Goal: Information Seeking & Learning: Learn about a topic

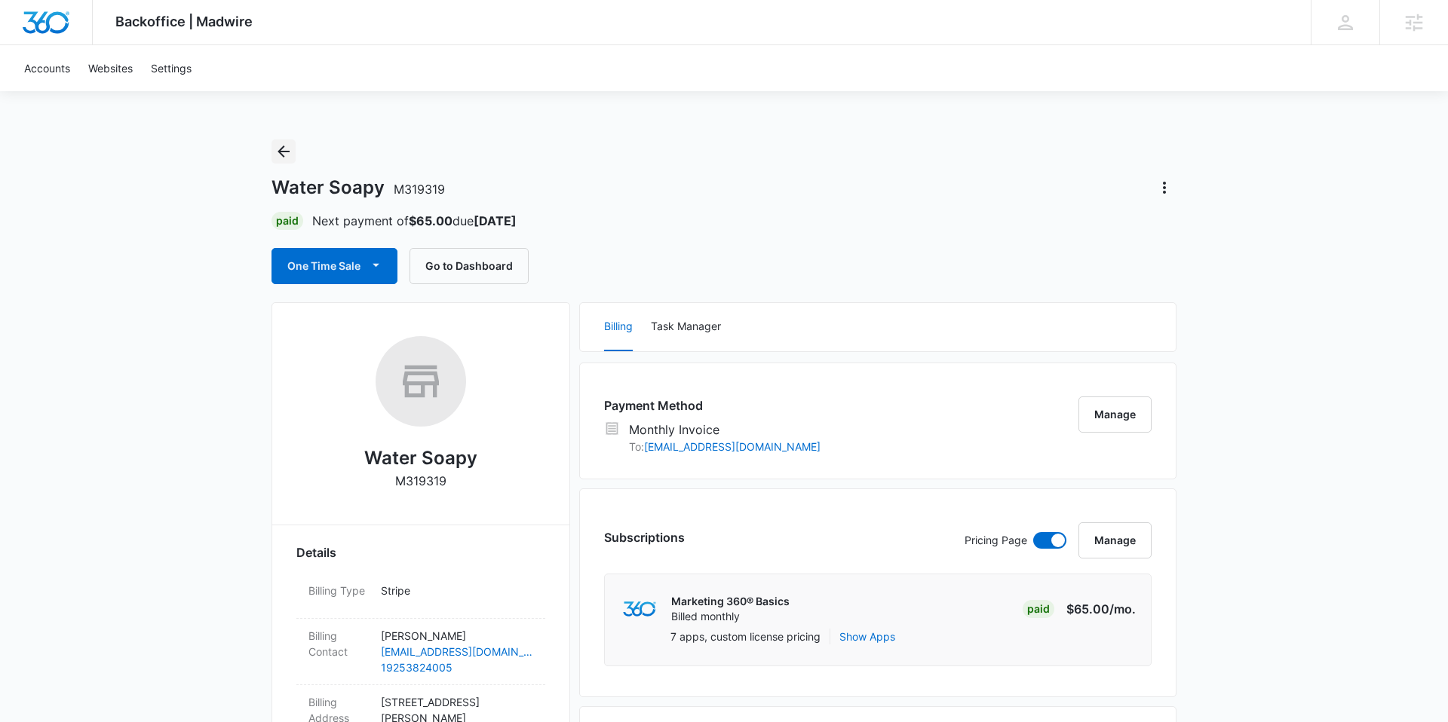
click at [286, 152] on icon "Back" at bounding box center [283, 152] width 18 height 18
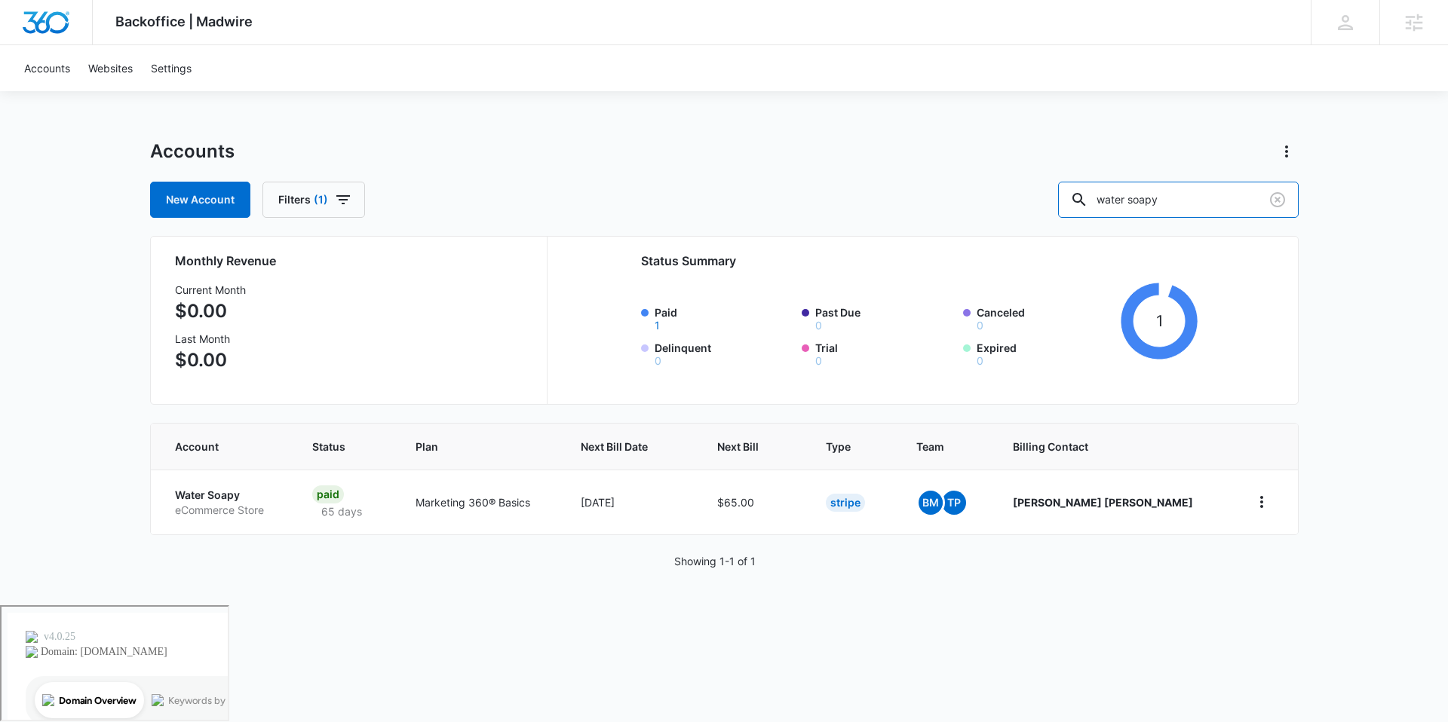
drag, startPoint x: 1230, startPoint y: 209, endPoint x: 1003, endPoint y: 176, distance: 229.3
click at [1003, 176] on div "Accounts New Account Filters (1) water soapy" at bounding box center [724, 178] width 1148 height 78
type input "mcguire therap"
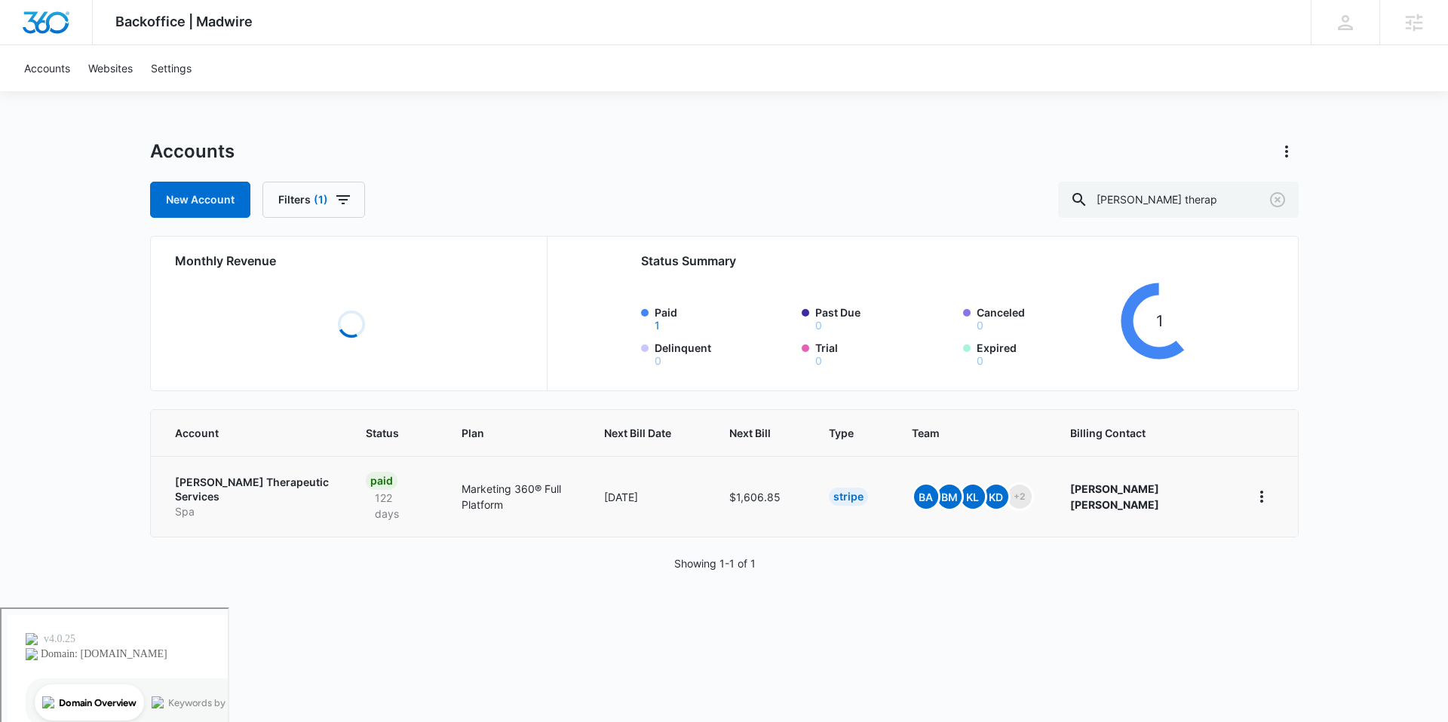
click at [280, 483] on p "McGuire Therapeutic Services" at bounding box center [252, 489] width 155 height 29
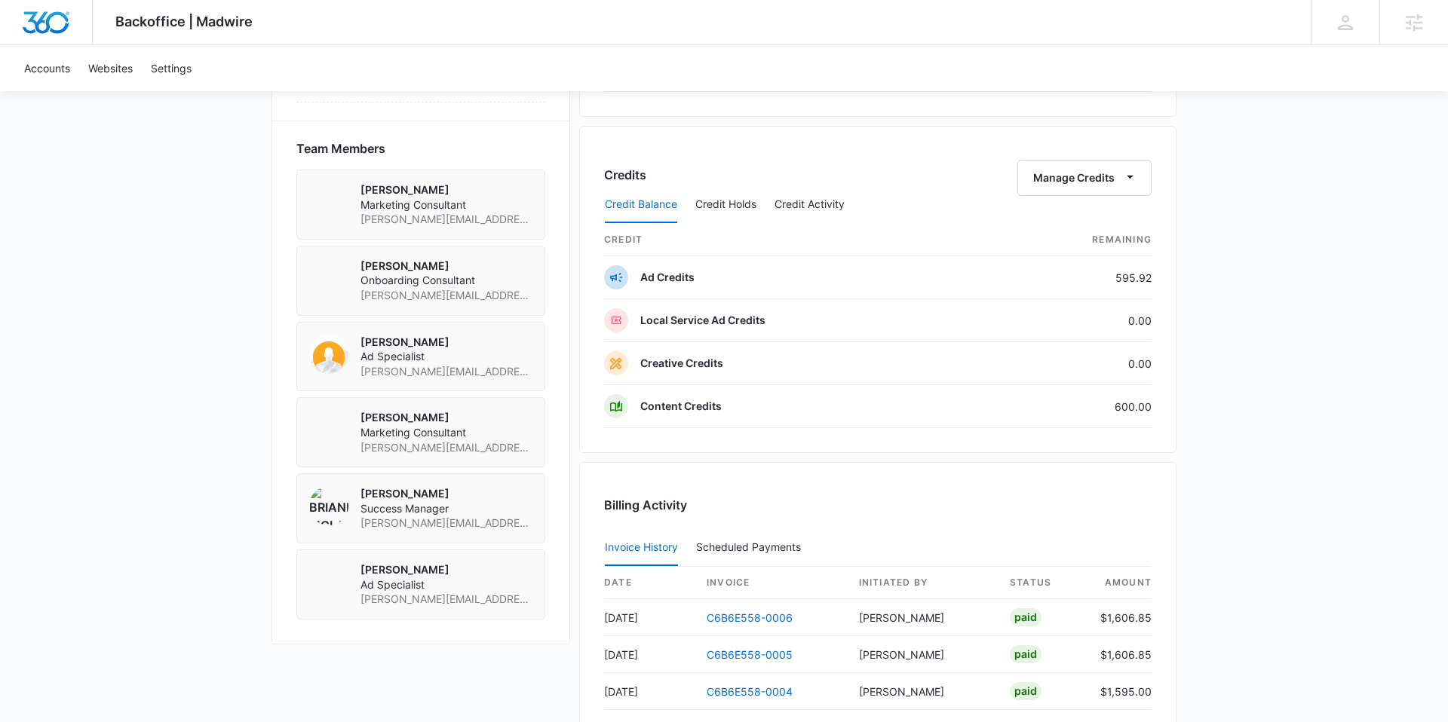
scroll to position [1083, 0]
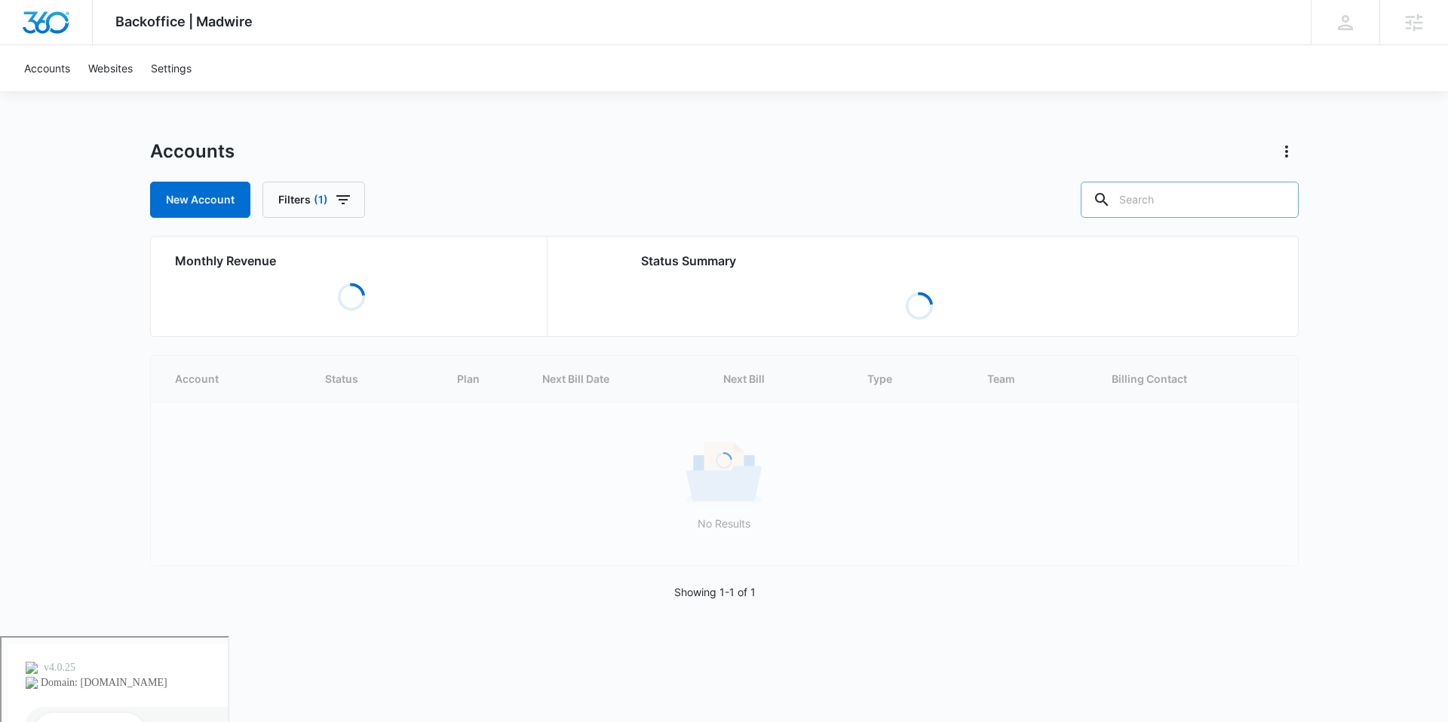
click at [1174, 207] on input "text" at bounding box center [1189, 200] width 218 height 36
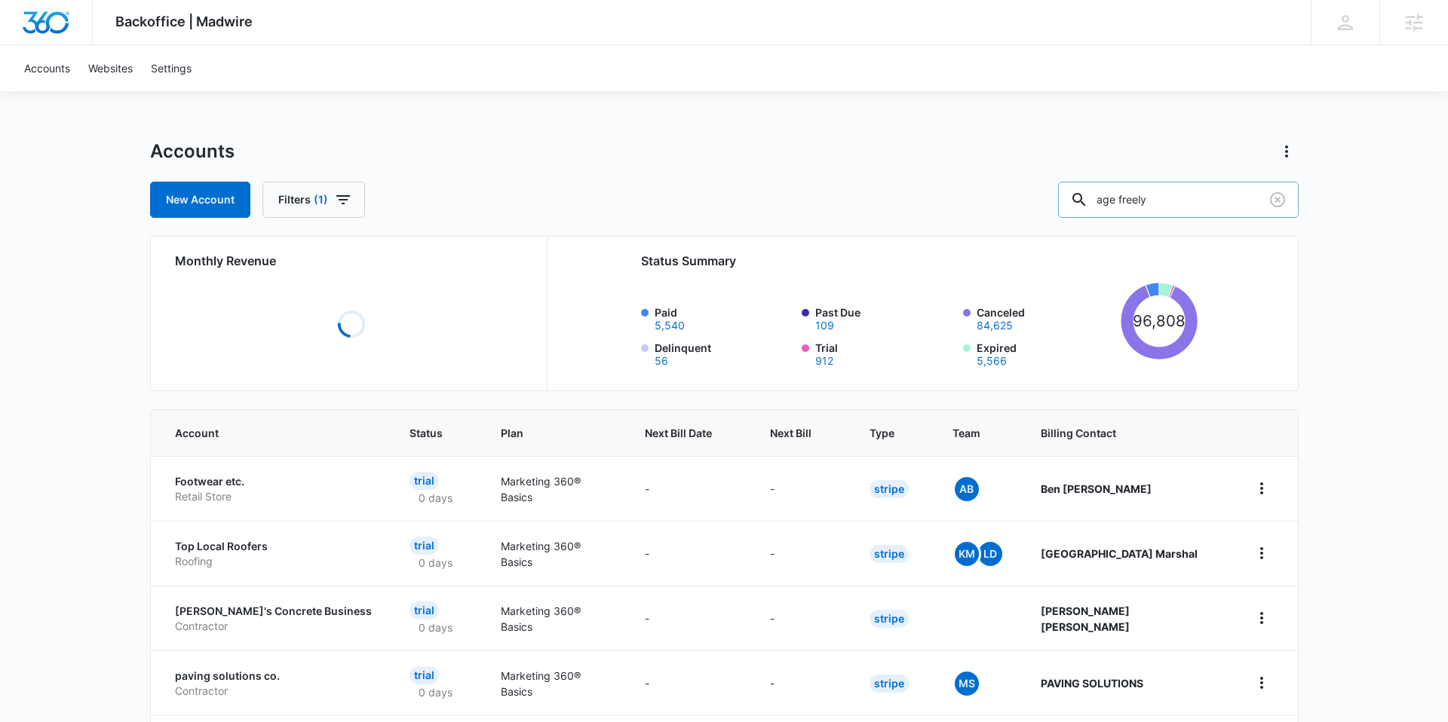
type input "age freely"
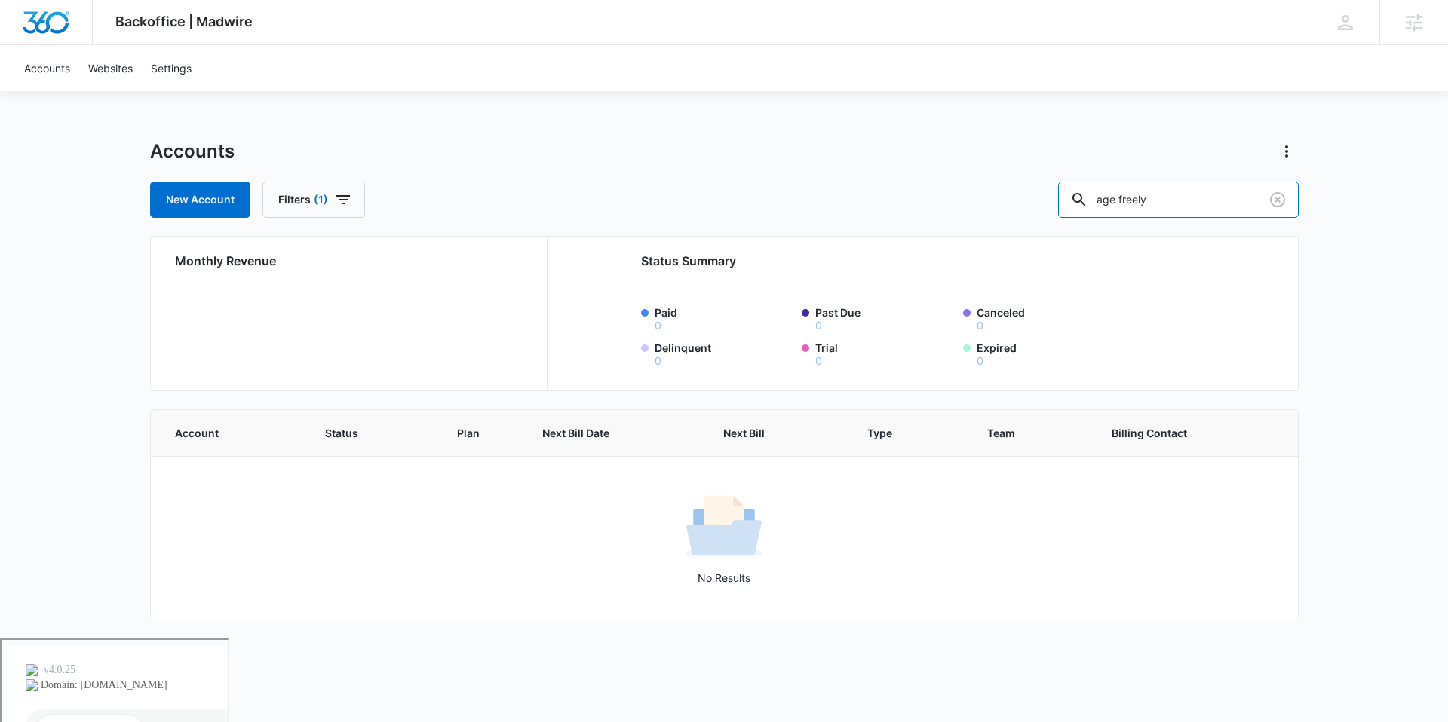
drag, startPoint x: 1191, startPoint y: 206, endPoint x: 1075, endPoint y: 205, distance: 115.4
click at [1075, 205] on div "New Account Filters (1) age freely" at bounding box center [724, 200] width 1148 height 36
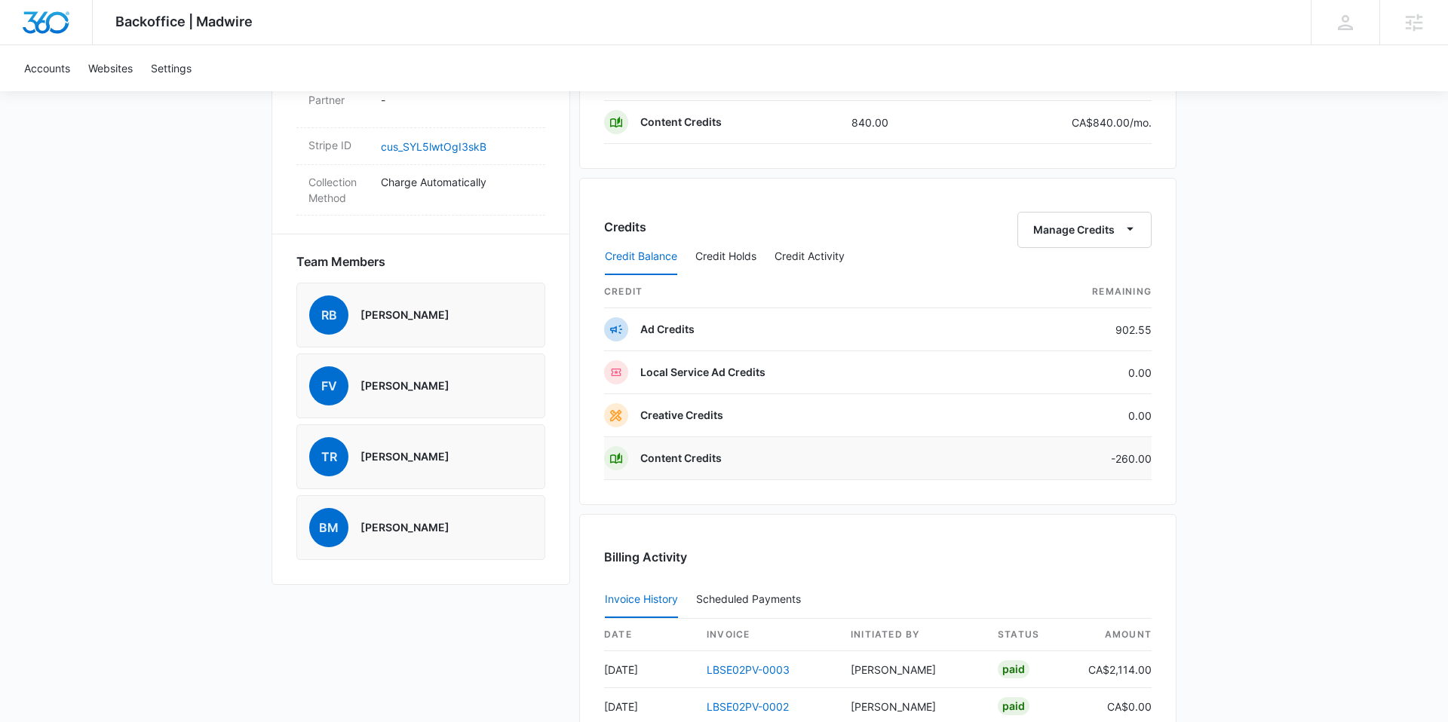
scroll to position [957, 0]
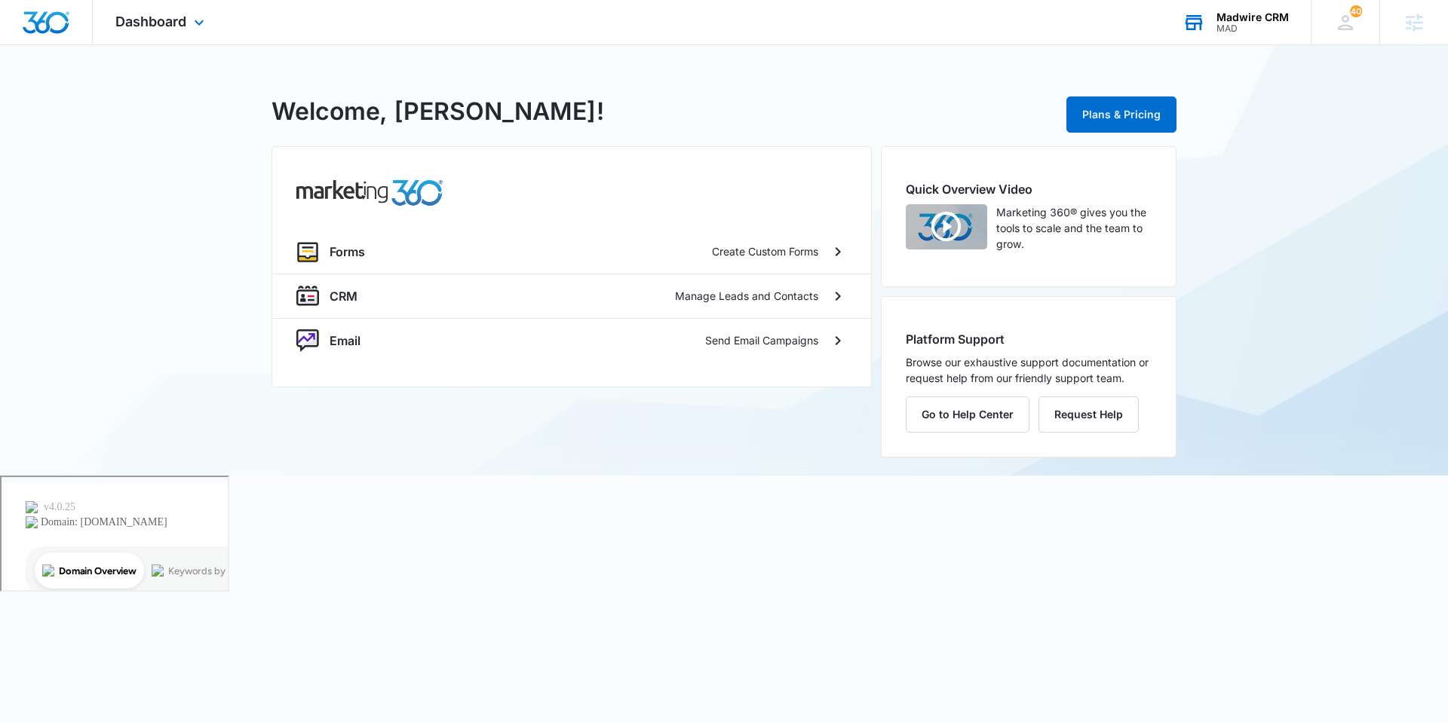
click at [1253, 17] on div "Madwire CRM" at bounding box center [1252, 17] width 72 height 12
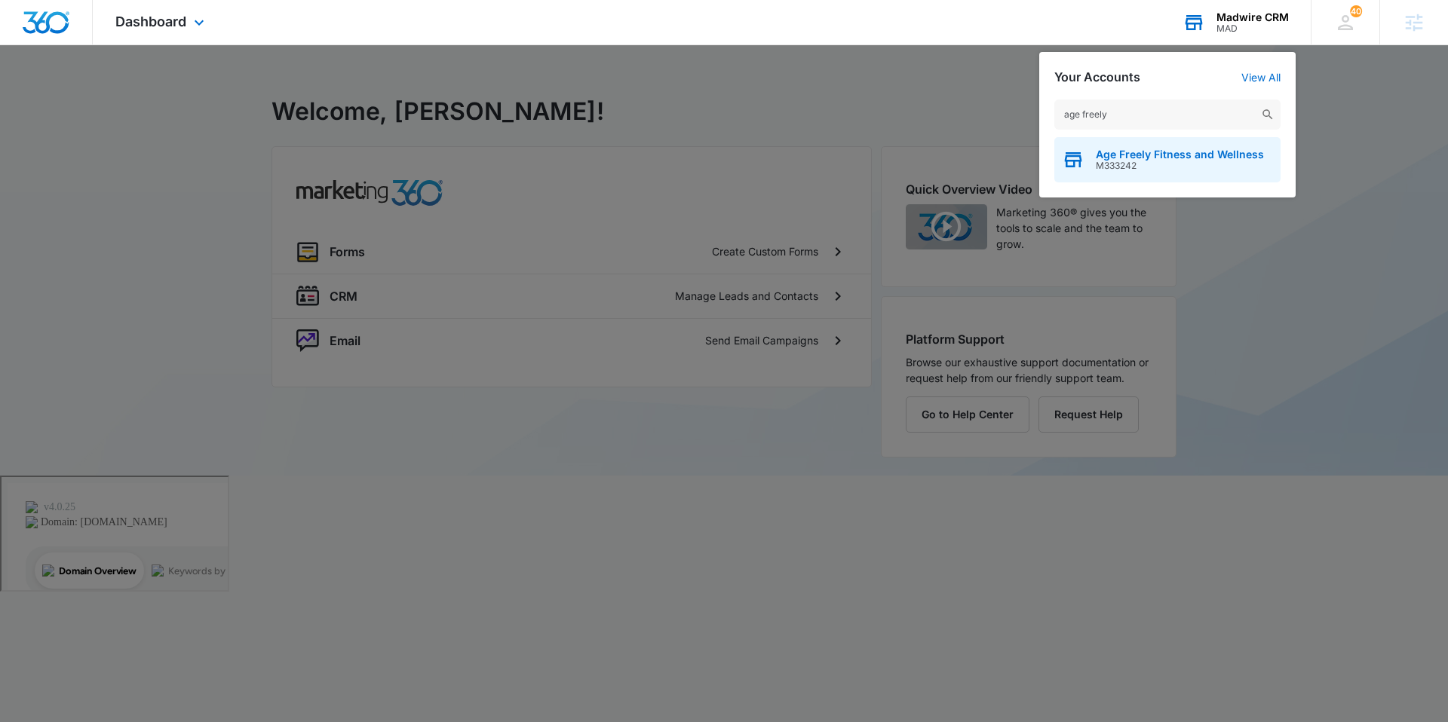
type input "age freely"
click at [1150, 155] on span "Age Freely Fitness and Wellness" at bounding box center [1180, 155] width 168 height 12
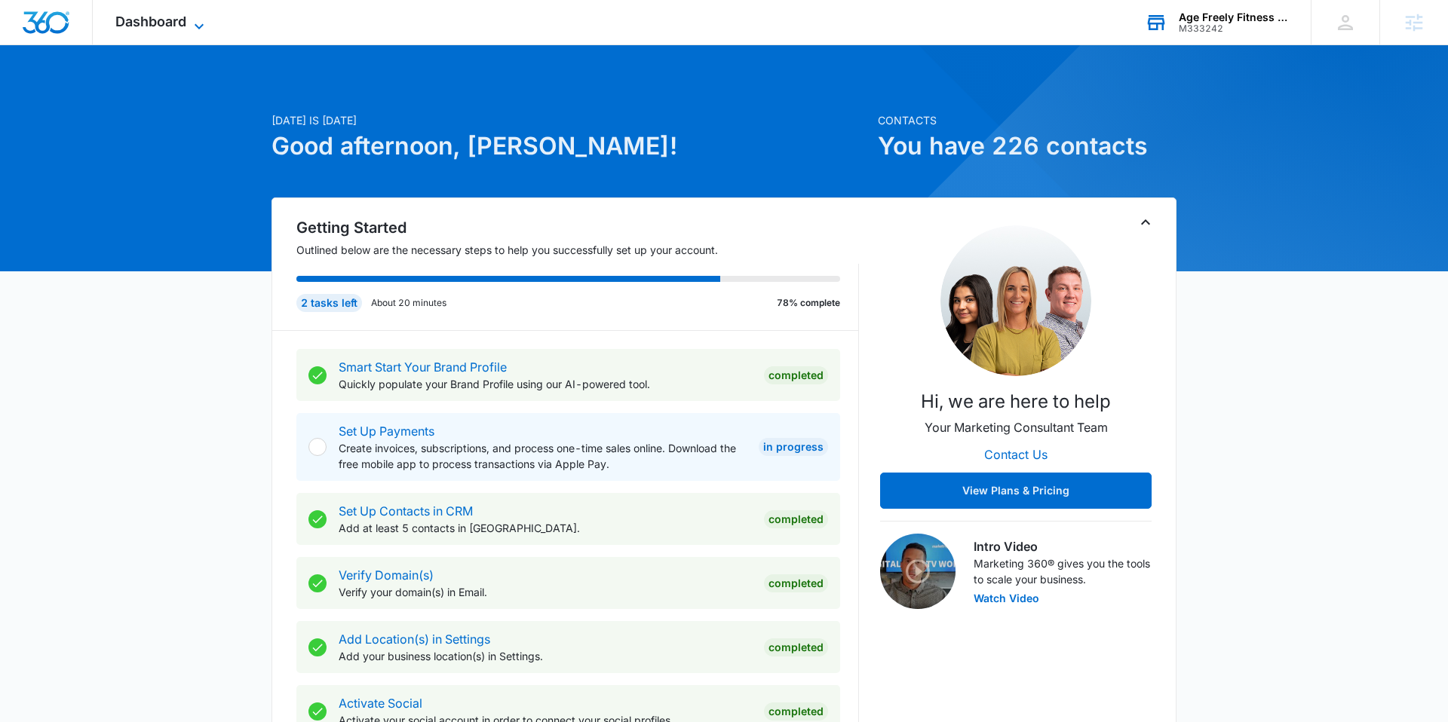
click at [161, 25] on span "Dashboard" at bounding box center [150, 22] width 71 height 16
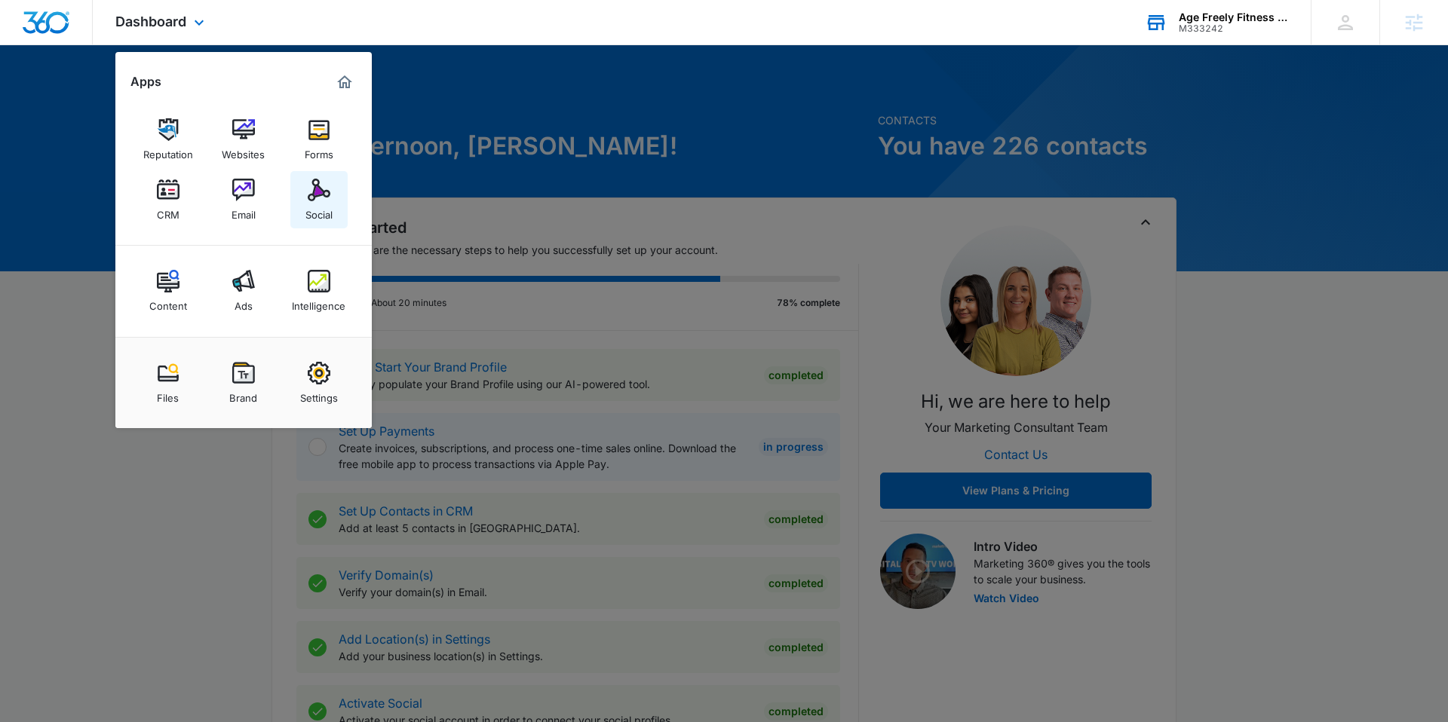
click at [323, 209] on div "Social" at bounding box center [318, 211] width 27 height 20
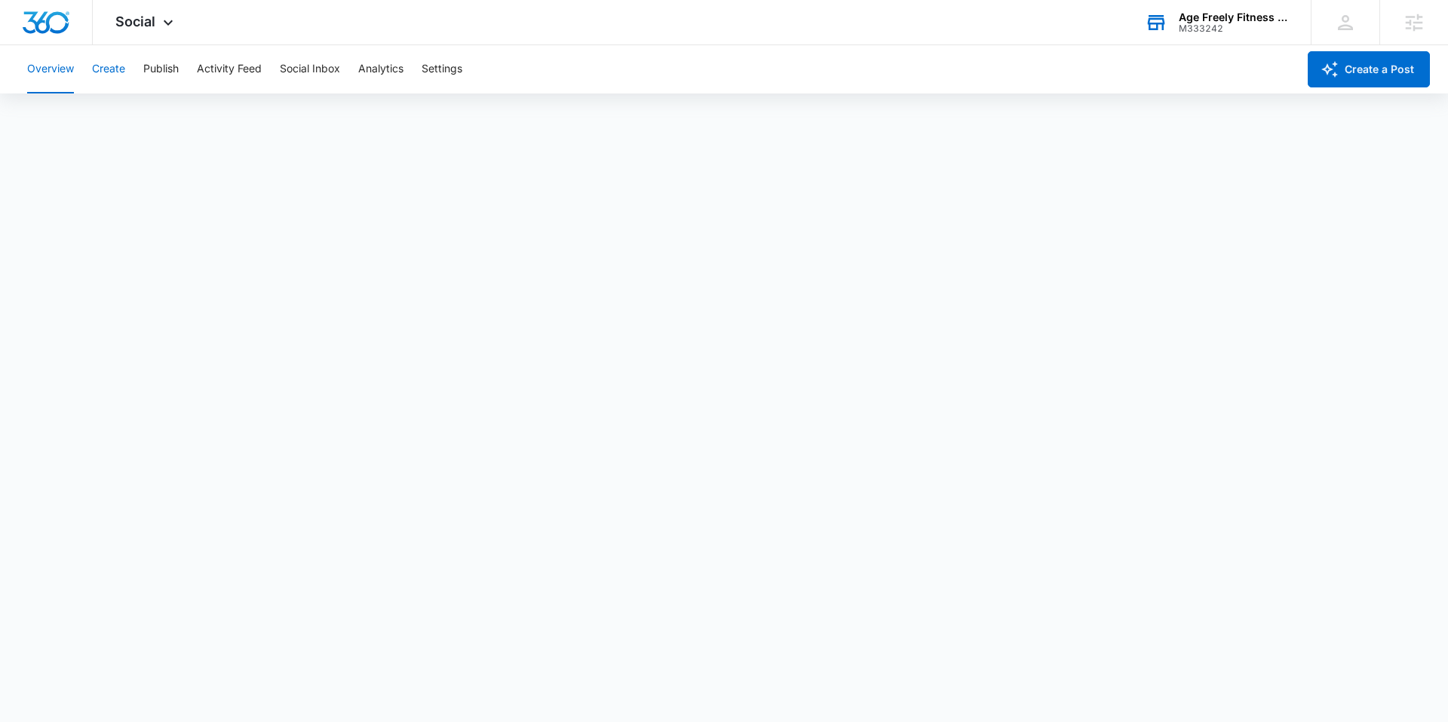
click at [119, 74] on button "Create" at bounding box center [108, 69] width 33 height 48
click at [162, 73] on button "Publish" at bounding box center [160, 69] width 35 height 48
click at [153, 24] on span "Social" at bounding box center [135, 22] width 40 height 16
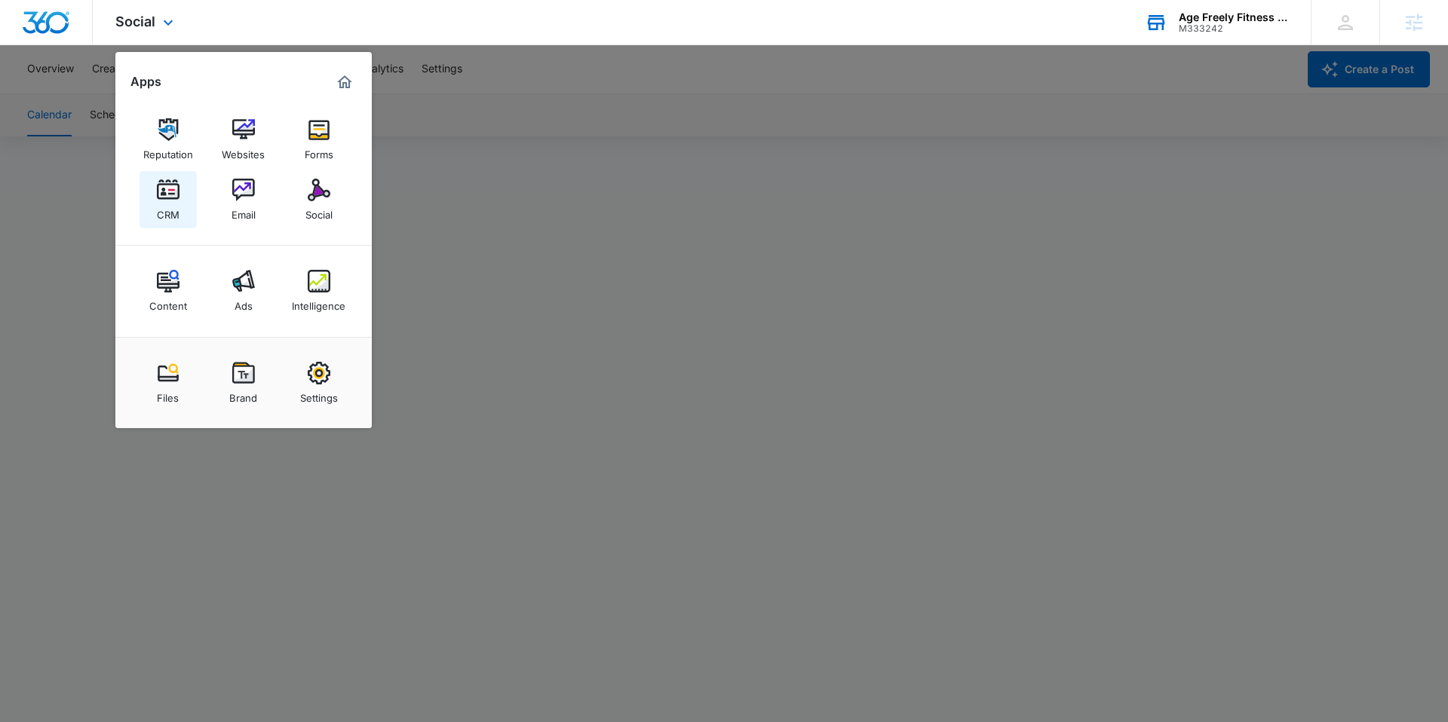
click at [175, 189] on img at bounding box center [168, 190] width 23 height 23
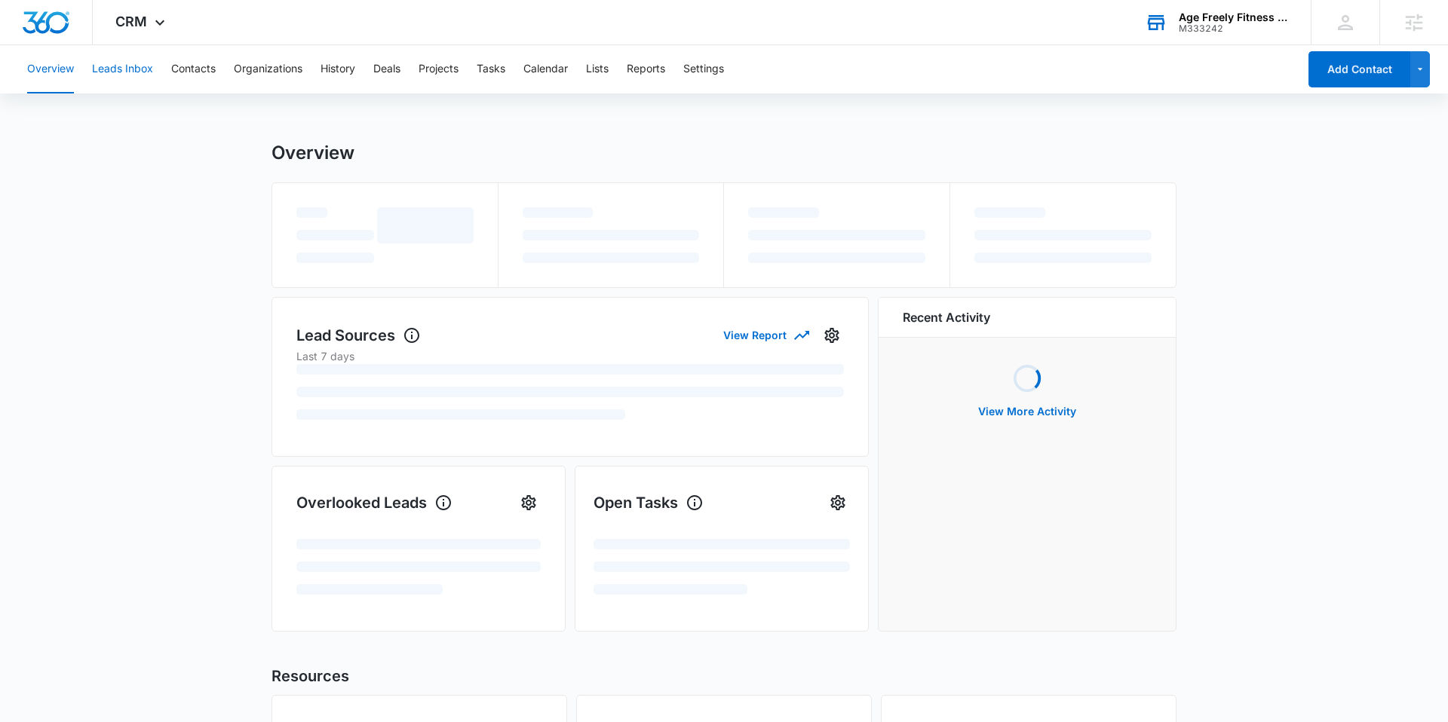
click at [134, 71] on button "Leads Inbox" at bounding box center [122, 69] width 61 height 48
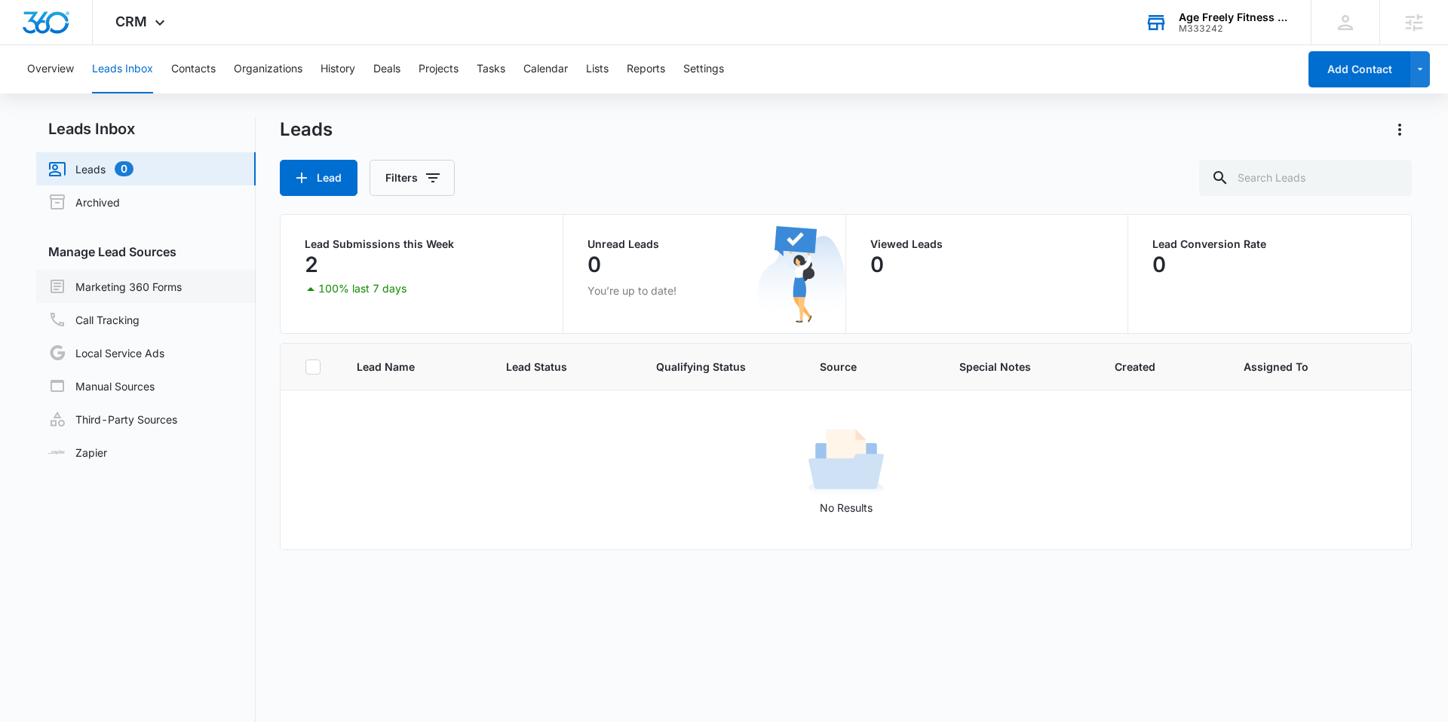
click at [175, 284] on link "Marketing 360 Forms" at bounding box center [114, 286] width 133 height 18
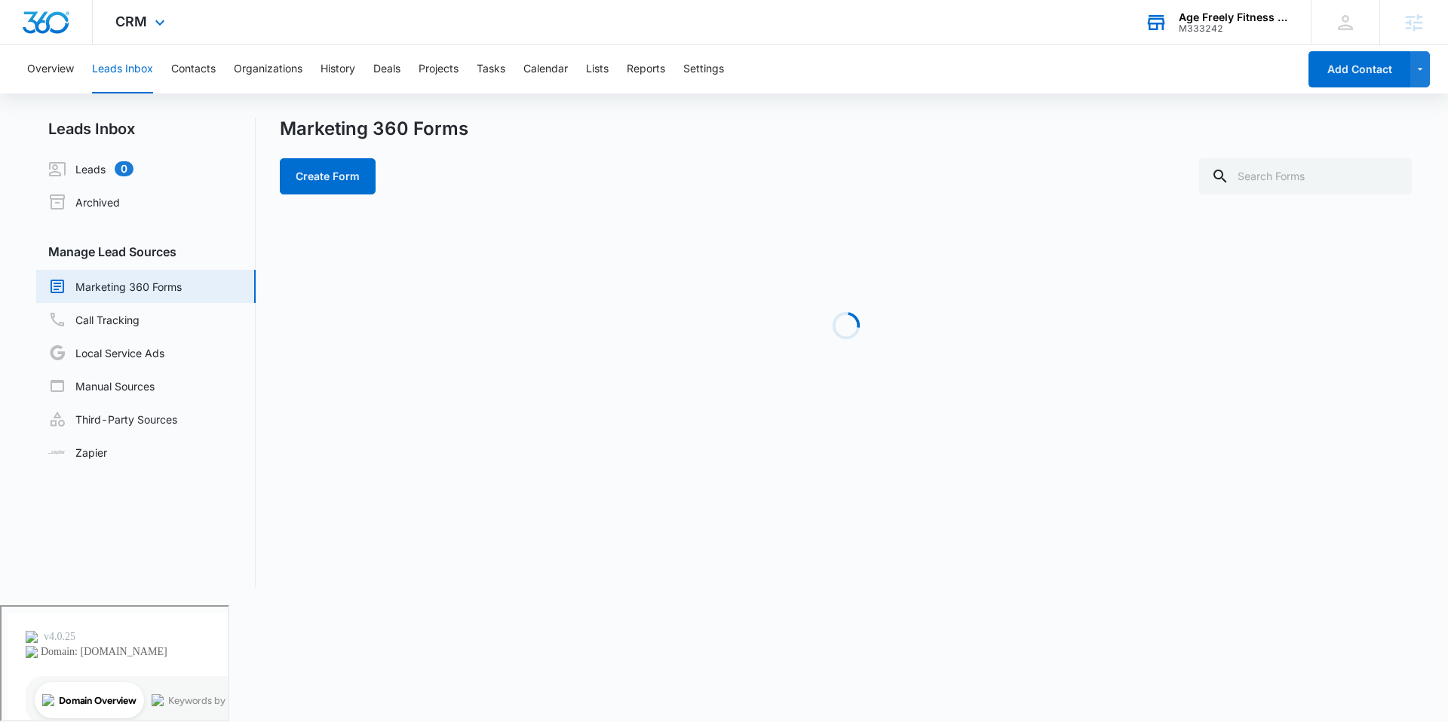
click at [135, 29] on div "CRM Apps Reputation Websites Forms CRM Email Social Content Ads Intelligence Fi…" at bounding box center [142, 22] width 99 height 44
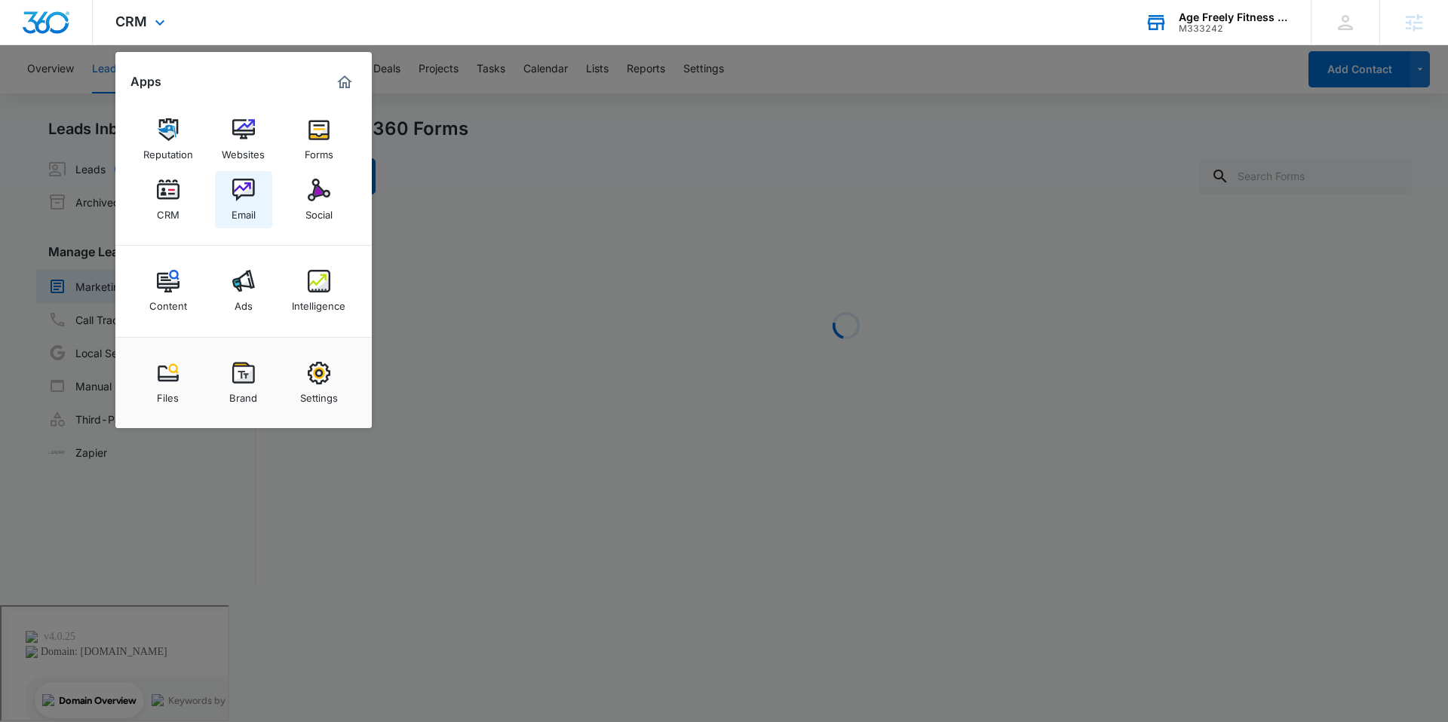
click at [244, 204] on div "Email" at bounding box center [243, 211] width 24 height 20
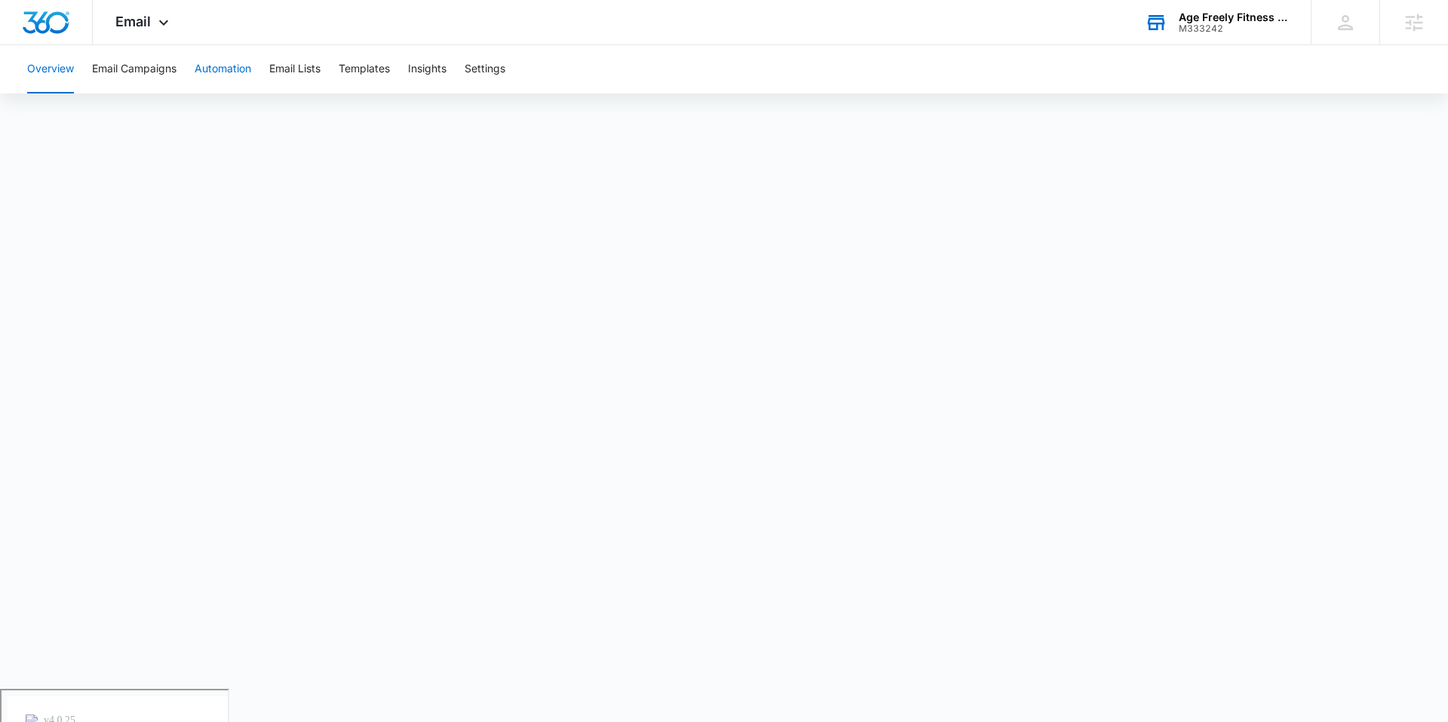
click at [233, 77] on button "Automation" at bounding box center [223, 69] width 57 height 48
click at [55, 72] on button "Overview" at bounding box center [50, 69] width 47 height 48
click at [161, 75] on button "Email Campaigns" at bounding box center [134, 69] width 84 height 48
click at [44, 75] on button "Overview" at bounding box center [50, 69] width 47 height 48
click at [152, 13] on div "Email Apps Reputation Websites Forms CRM Email Social Content Ads Intelligence …" at bounding box center [144, 22] width 103 height 44
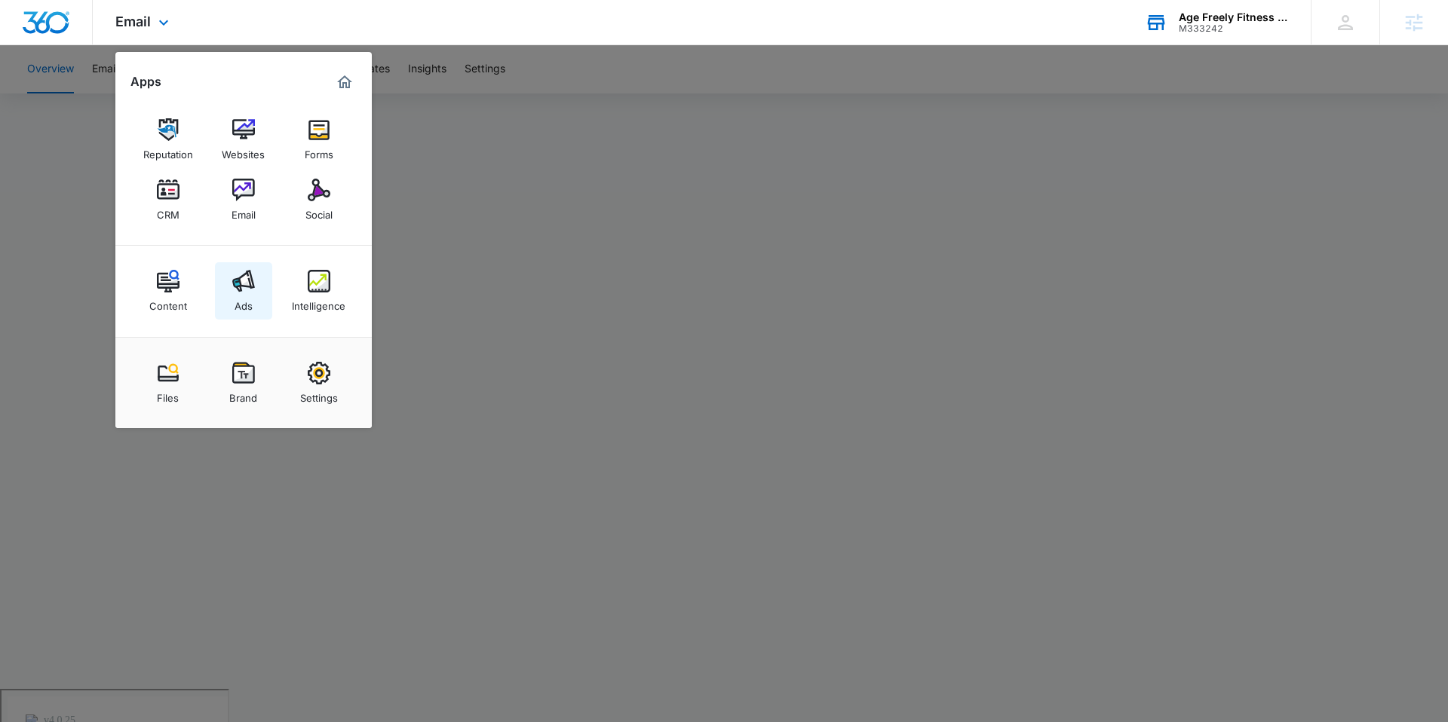
click at [241, 284] on img at bounding box center [243, 281] width 23 height 23
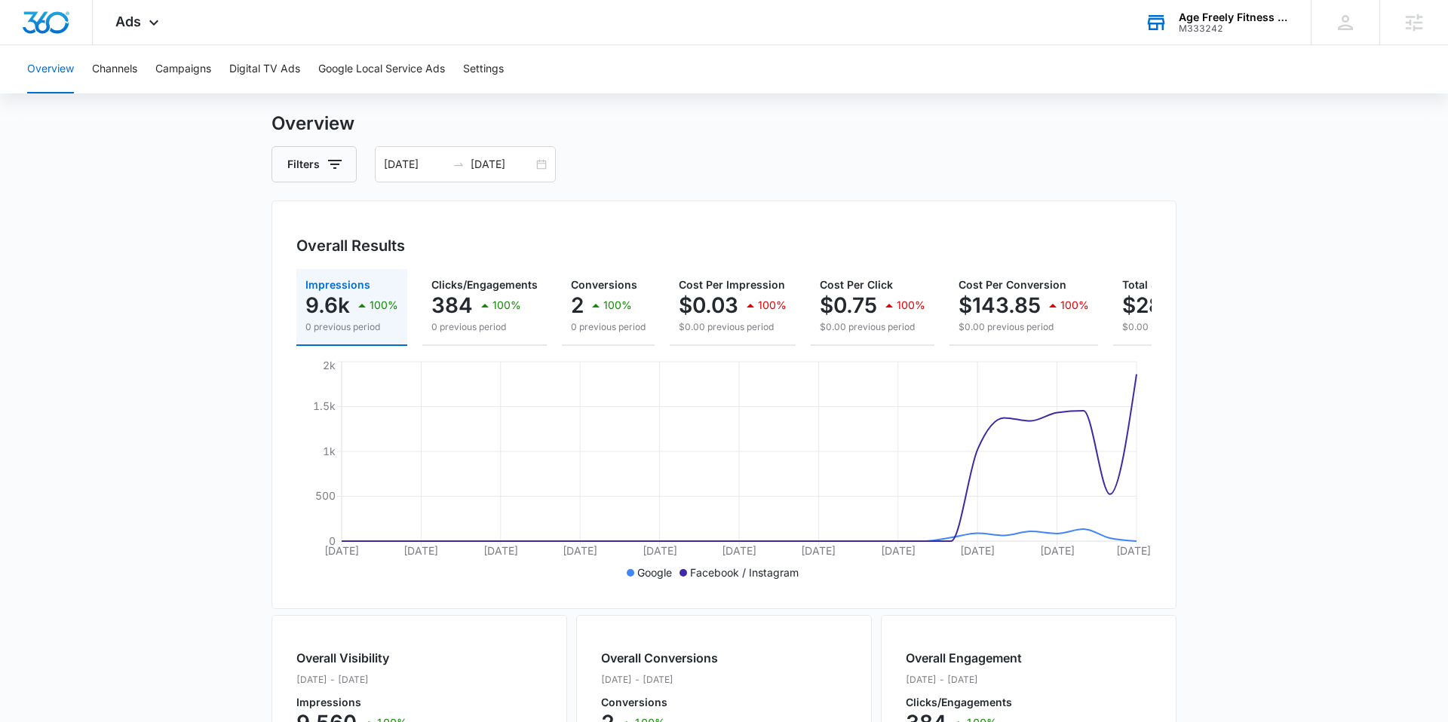
scroll to position [18, 0]
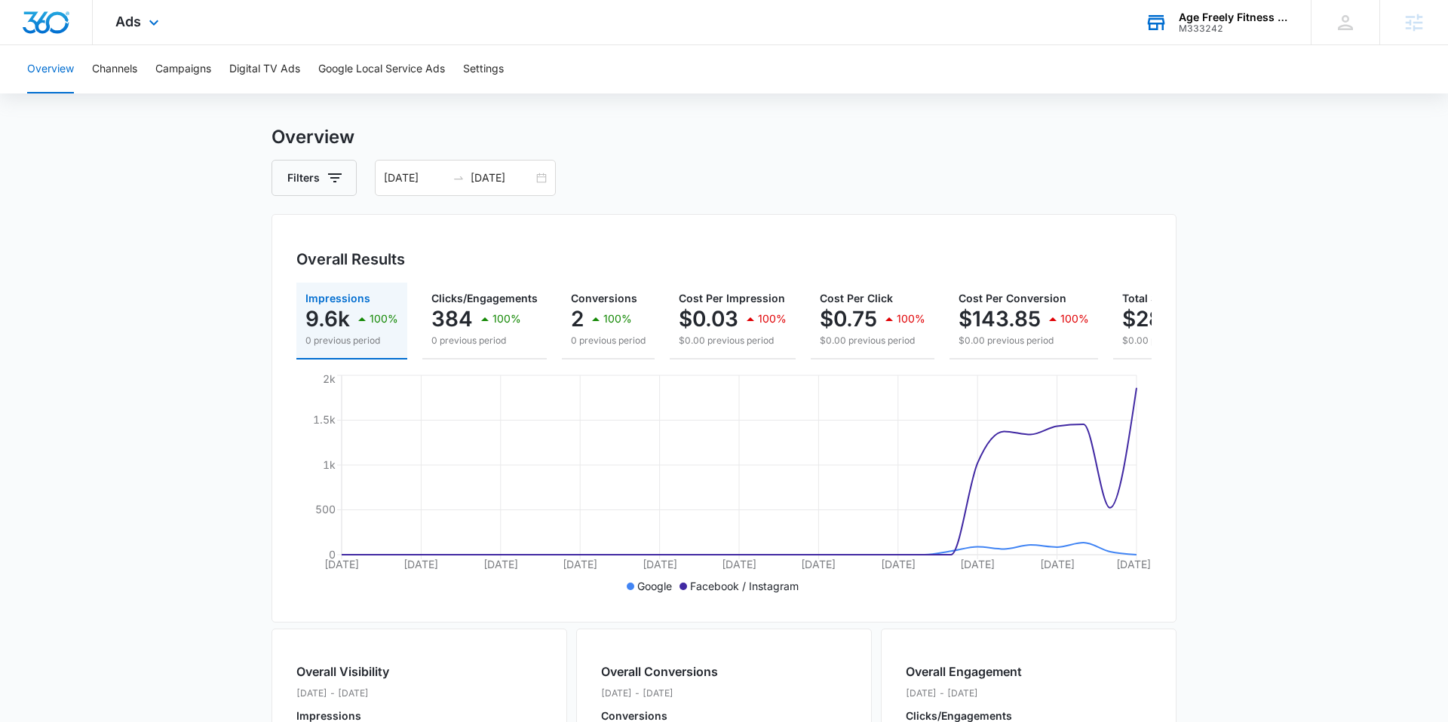
click at [148, 32] on div "Ads Apps Reputation Websites Forms CRM Email Social Content Ads Intelligence Fi…" at bounding box center [139, 22] width 93 height 44
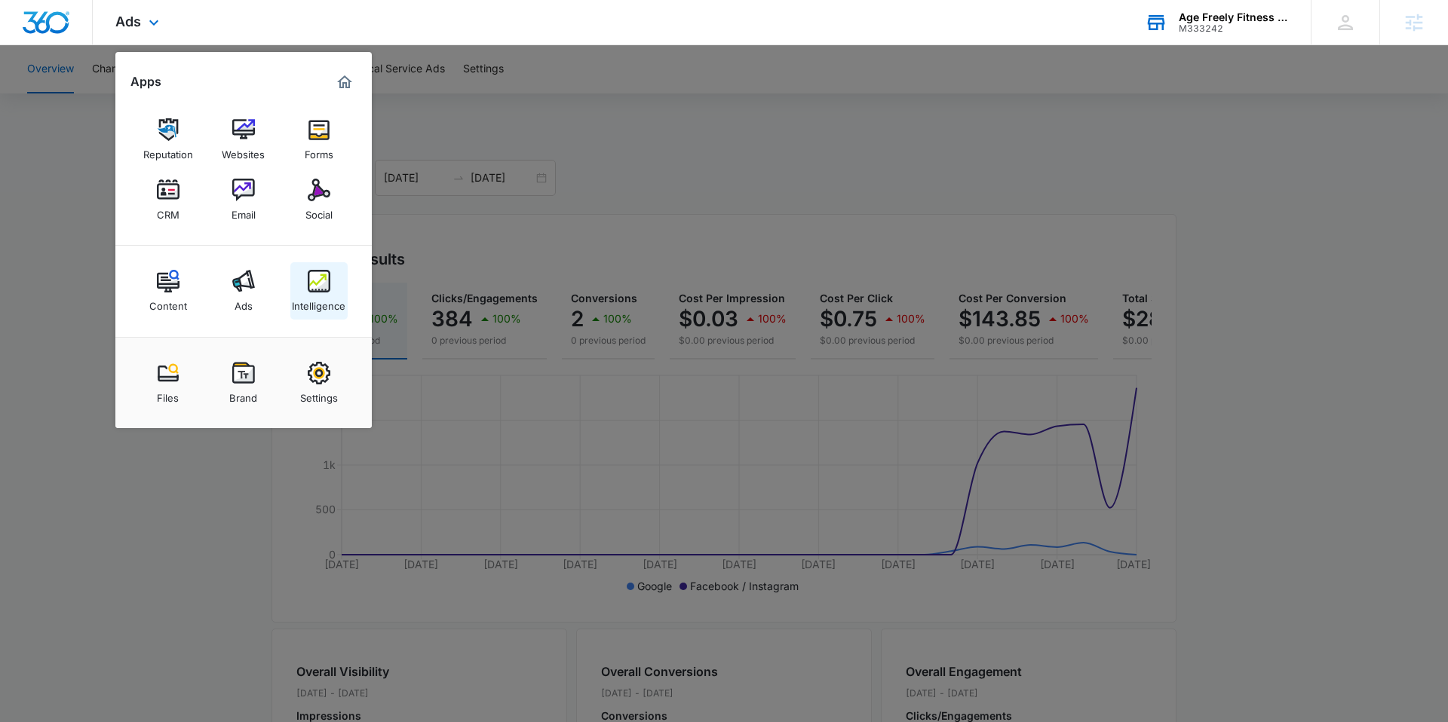
click at [303, 284] on link "Intelligence" at bounding box center [318, 290] width 57 height 57
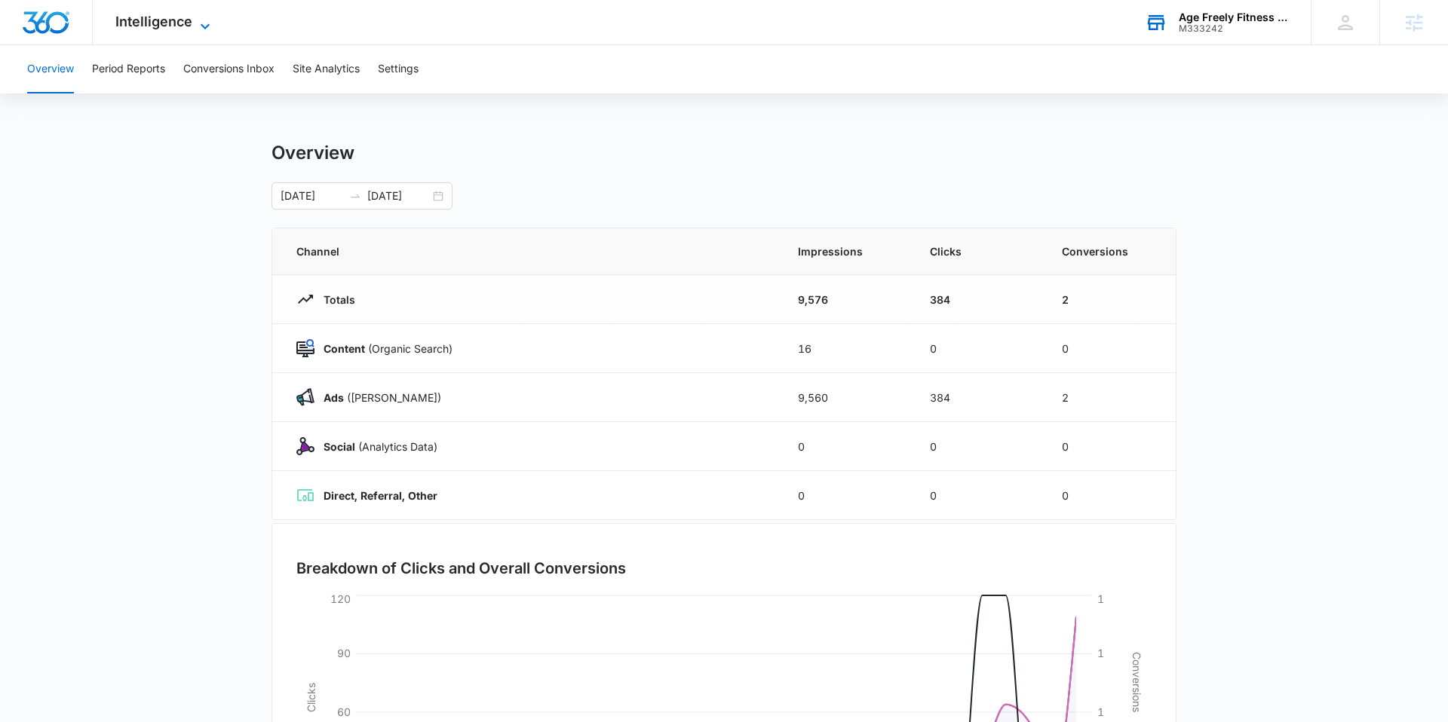
click at [188, 26] on span "Intelligence" at bounding box center [153, 22] width 77 height 16
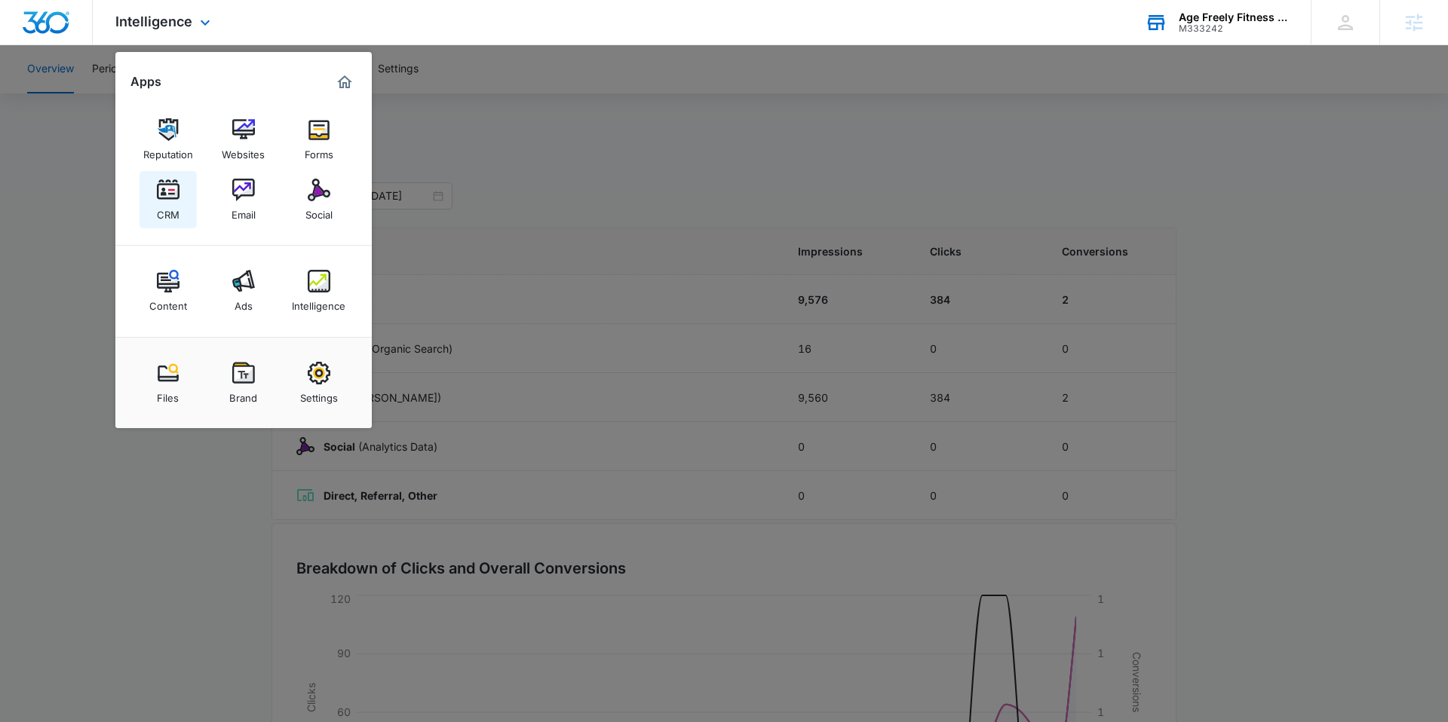
click at [175, 209] on div "CRM" at bounding box center [168, 211] width 23 height 20
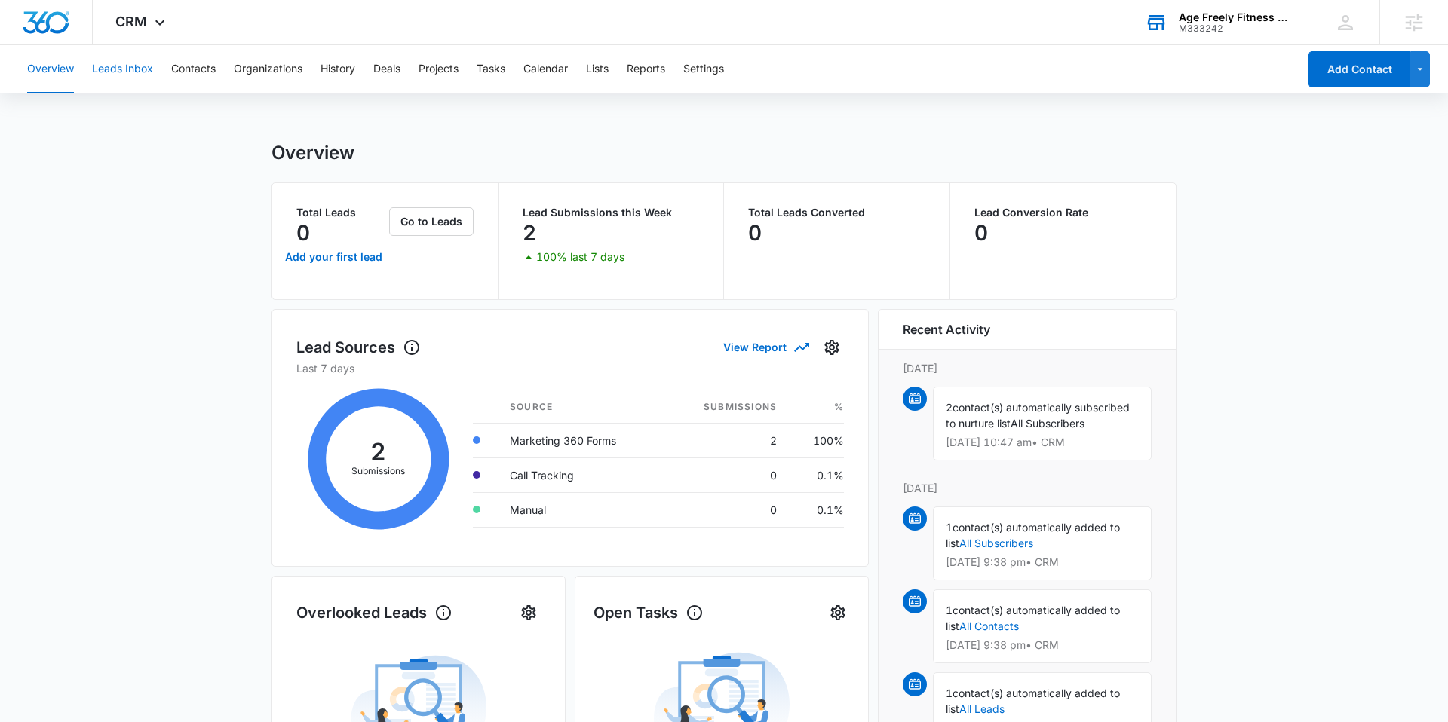
click at [125, 69] on button "Leads Inbox" at bounding box center [122, 69] width 61 height 48
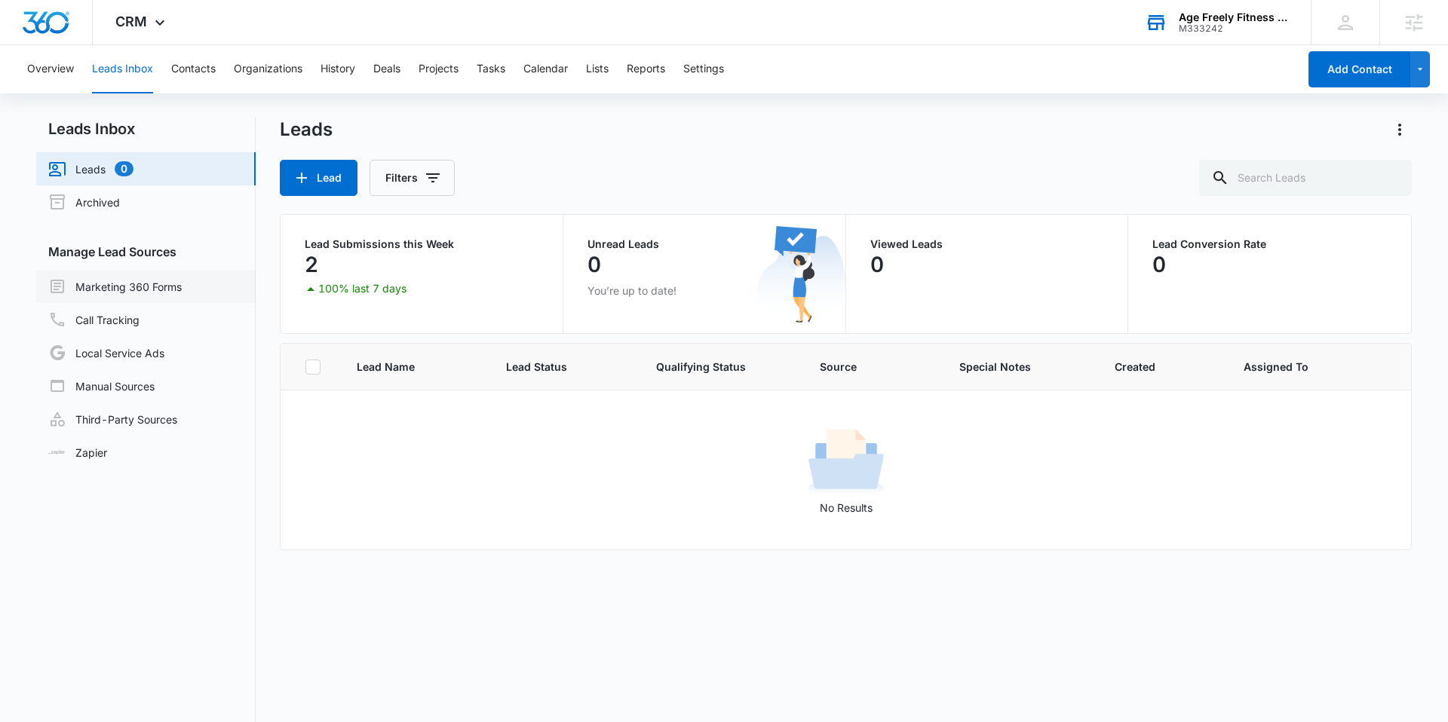
click at [138, 282] on link "Marketing 360 Forms" at bounding box center [114, 286] width 133 height 18
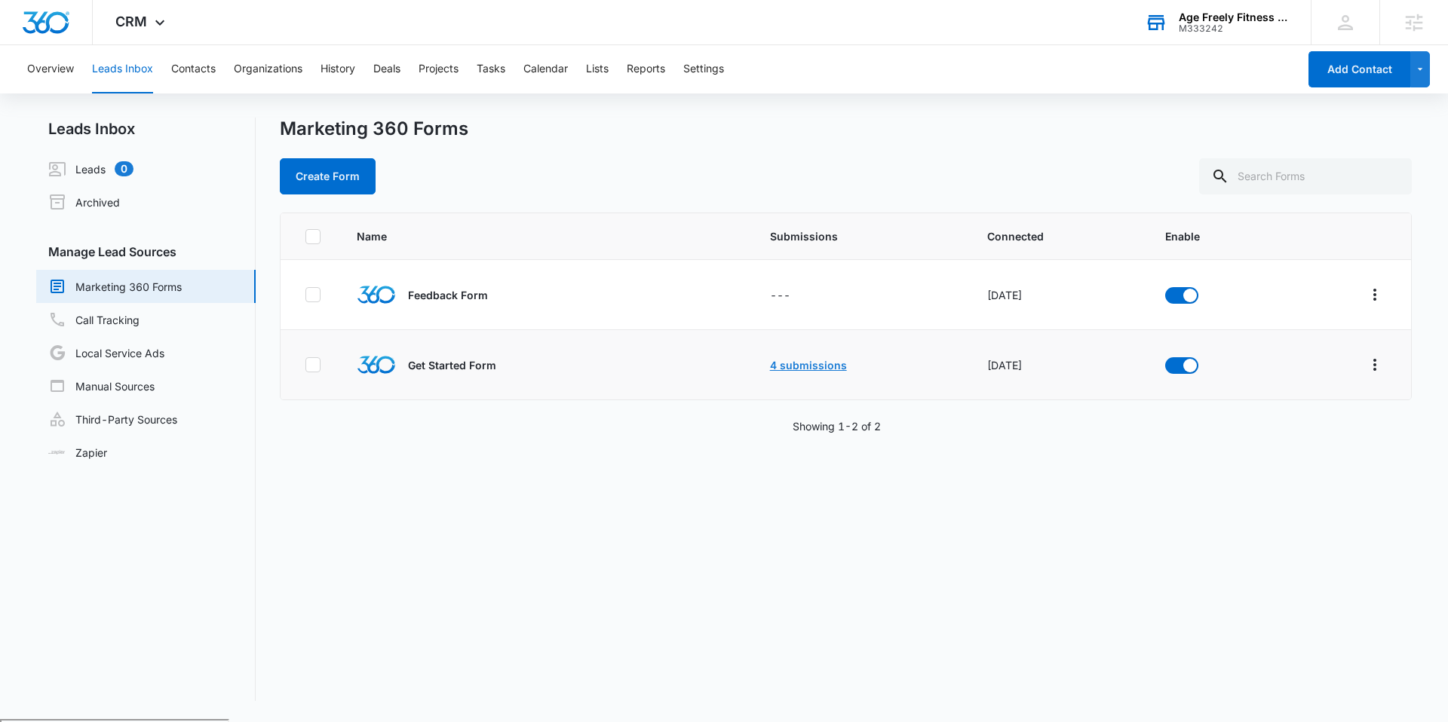
click at [795, 366] on link "4 submissions" at bounding box center [808, 365] width 77 height 13
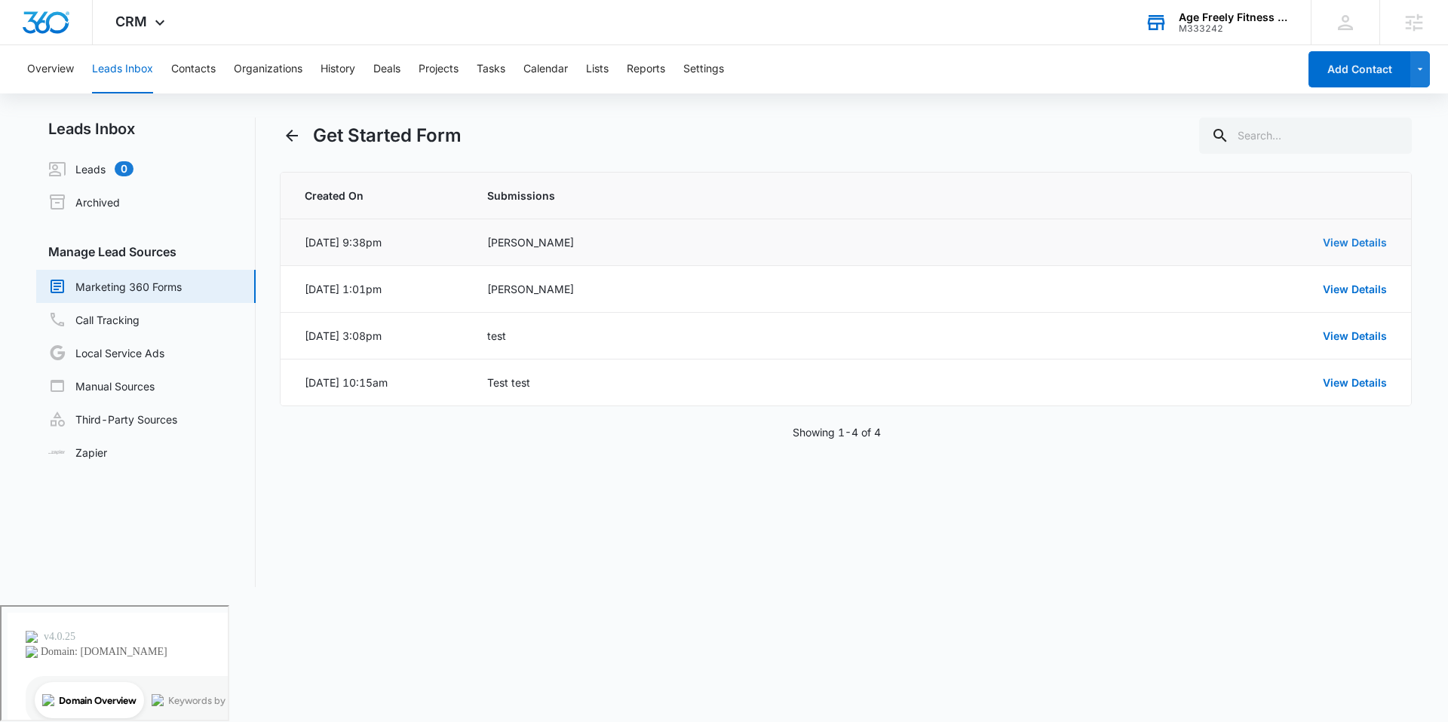
click at [1336, 246] on link "View Details" at bounding box center [1355, 242] width 64 height 13
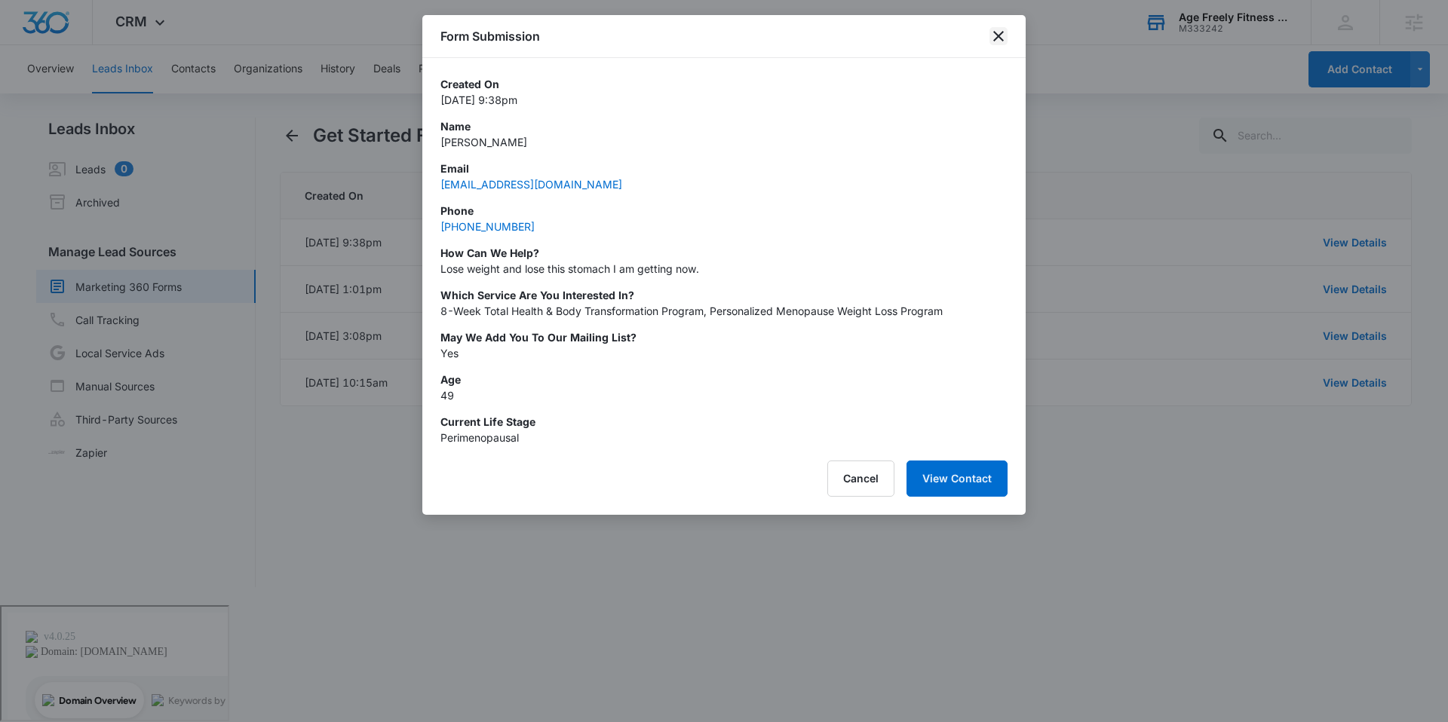
click at [1001, 35] on icon "close" at bounding box center [998, 36] width 18 height 18
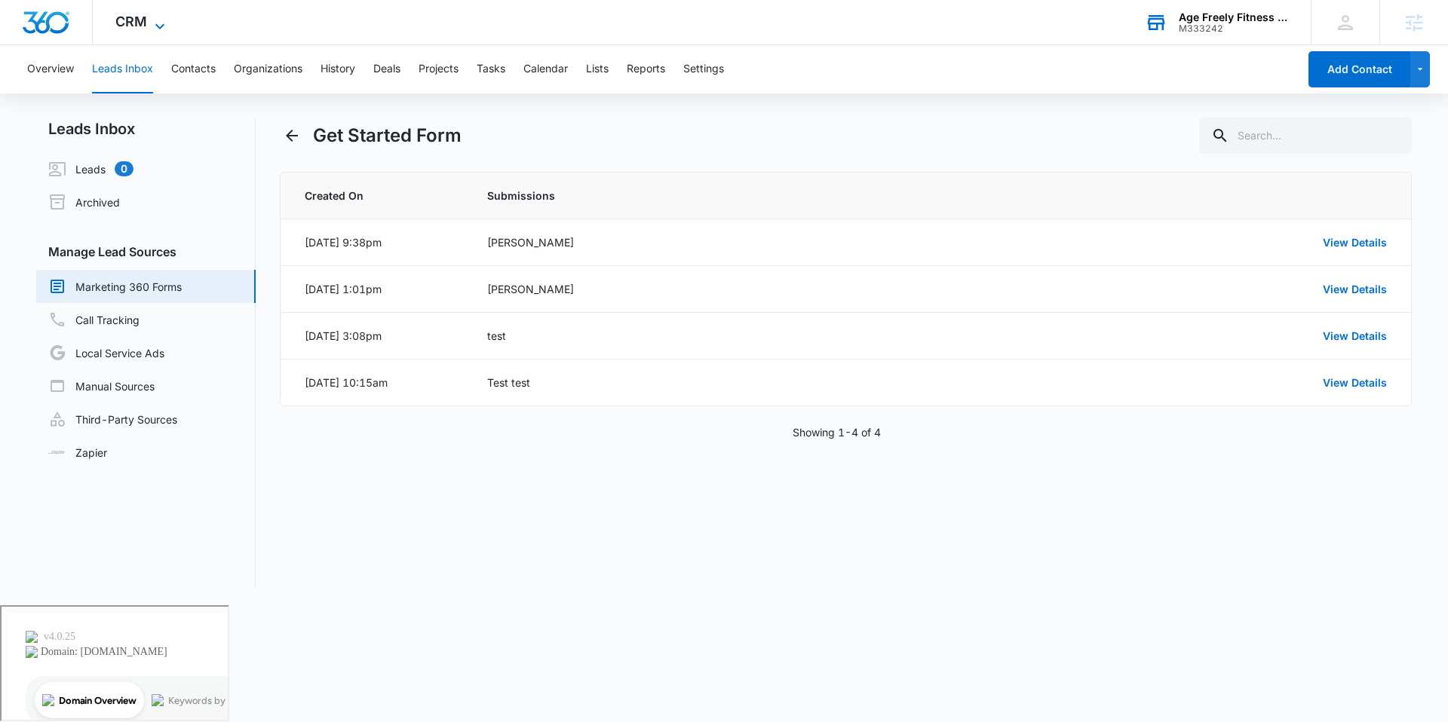
click at [151, 28] on icon at bounding box center [160, 26] width 18 height 18
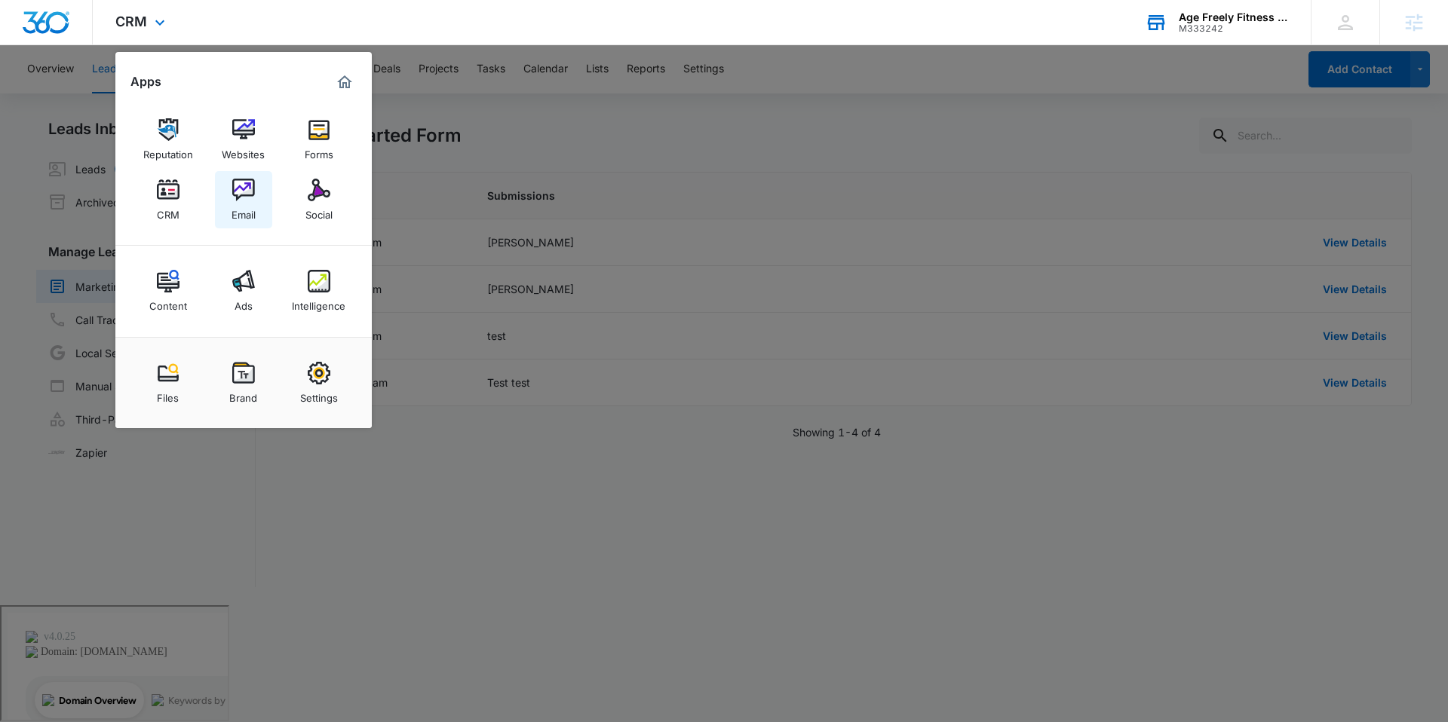
click at [251, 195] on img at bounding box center [243, 190] width 23 height 23
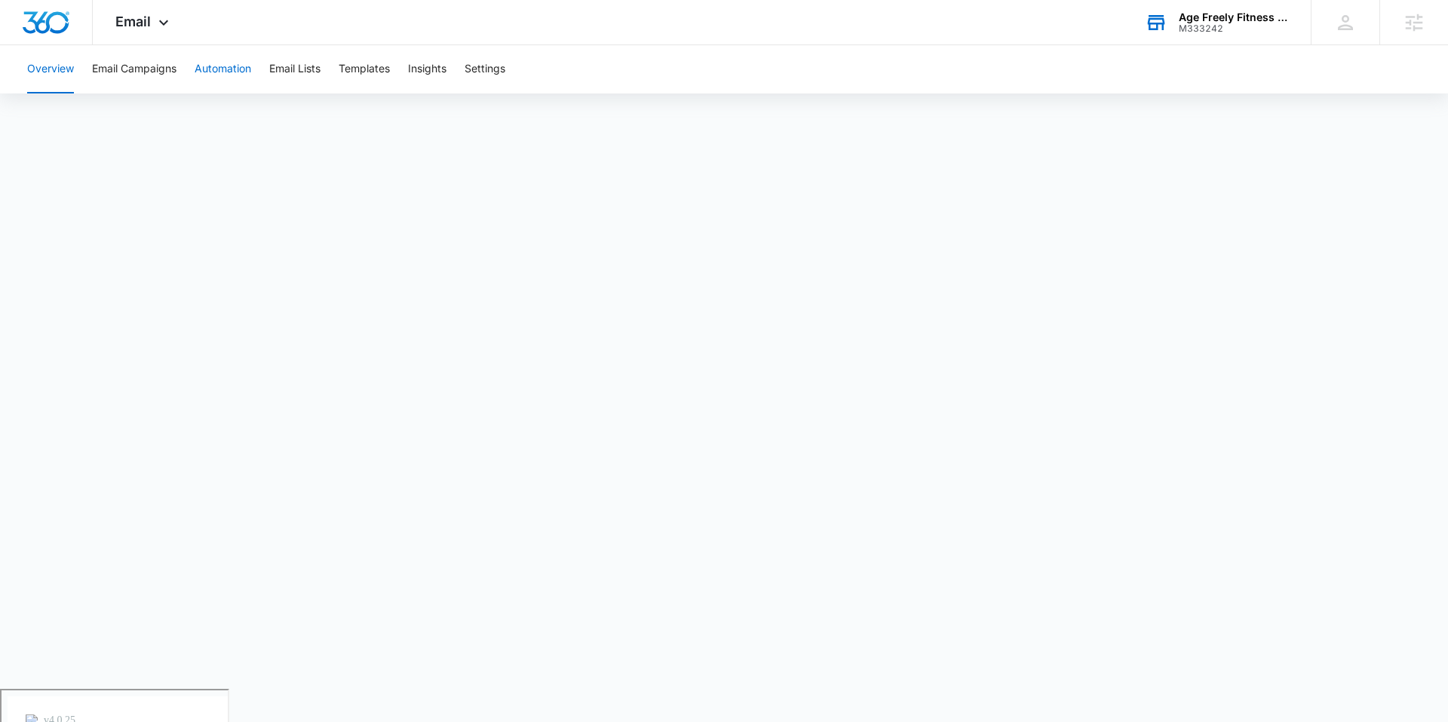
click at [228, 72] on button "Automation" at bounding box center [223, 69] width 57 height 48
click at [151, 72] on button "Email Campaigns" at bounding box center [134, 69] width 84 height 48
click at [149, 27] on span "Email" at bounding box center [132, 22] width 35 height 16
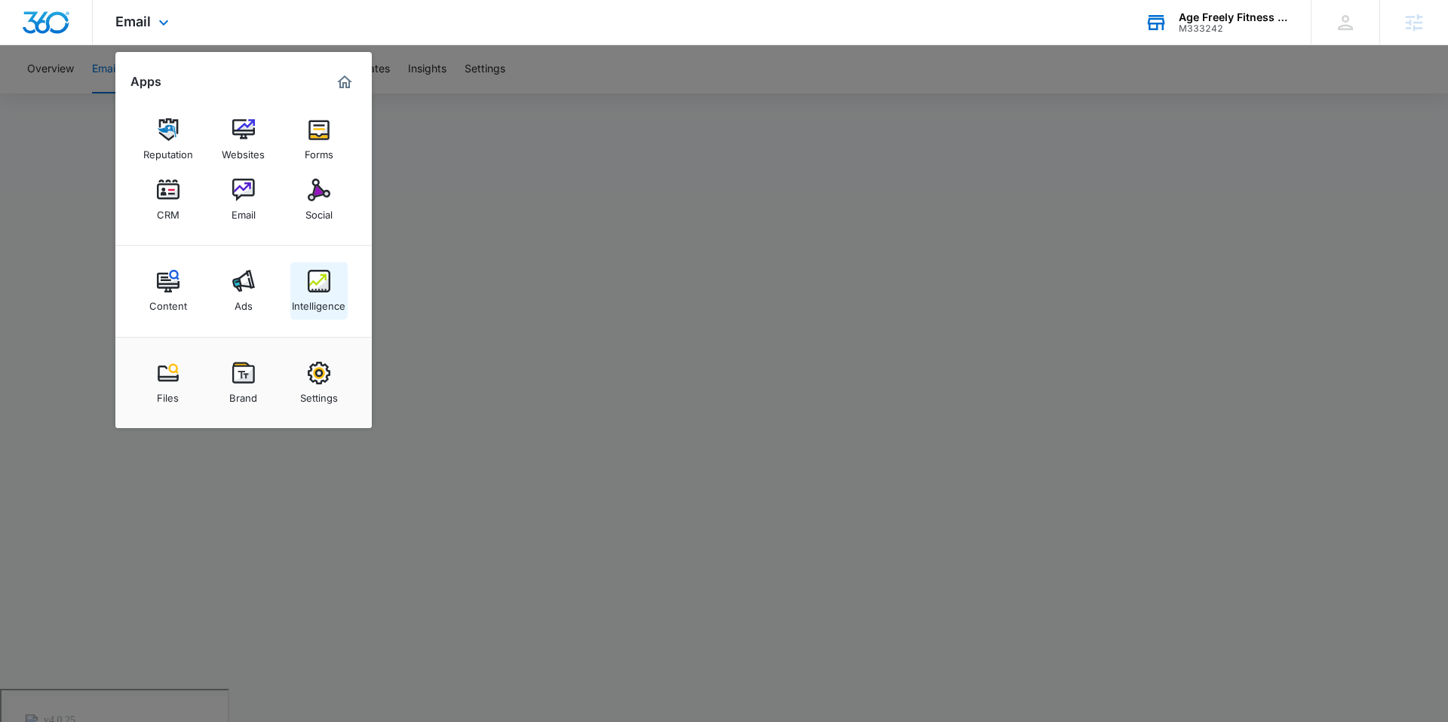
click at [329, 299] on div "Intelligence" at bounding box center [319, 303] width 54 height 20
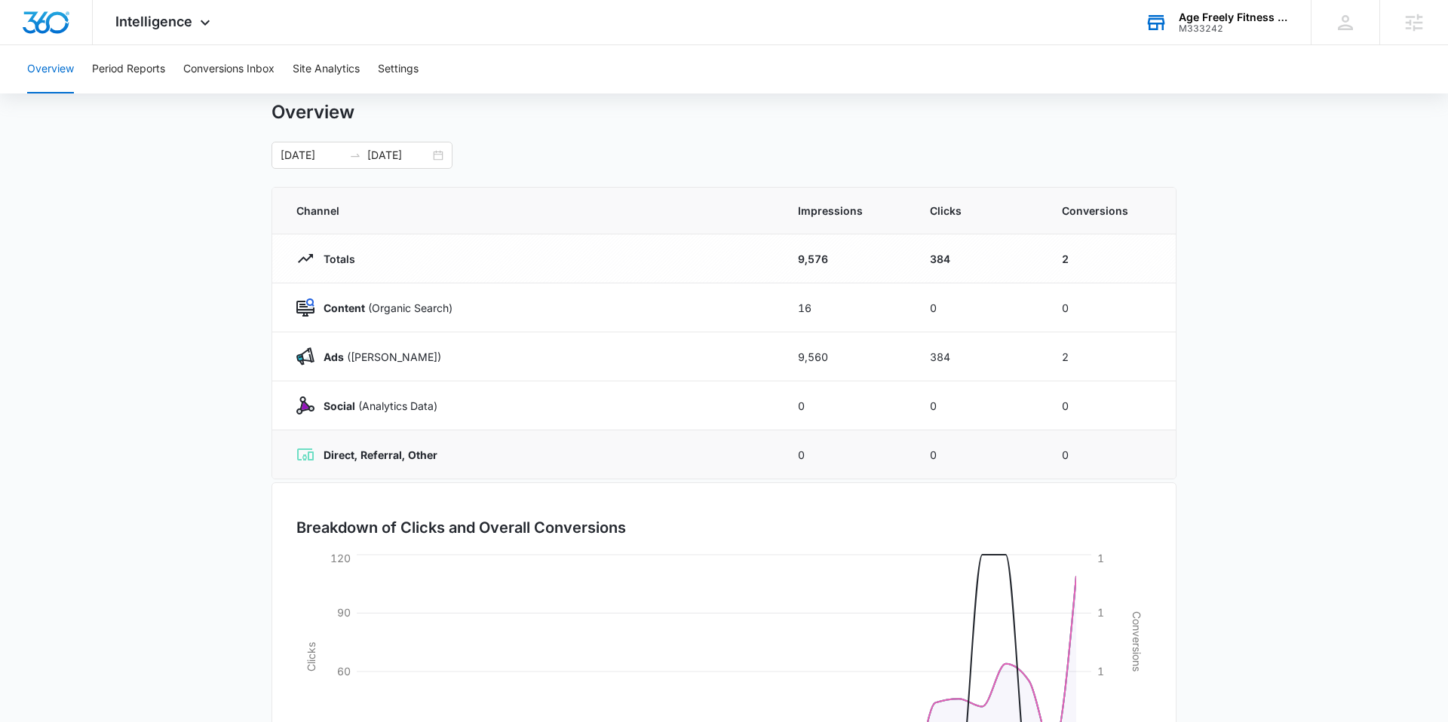
scroll to position [46, 0]
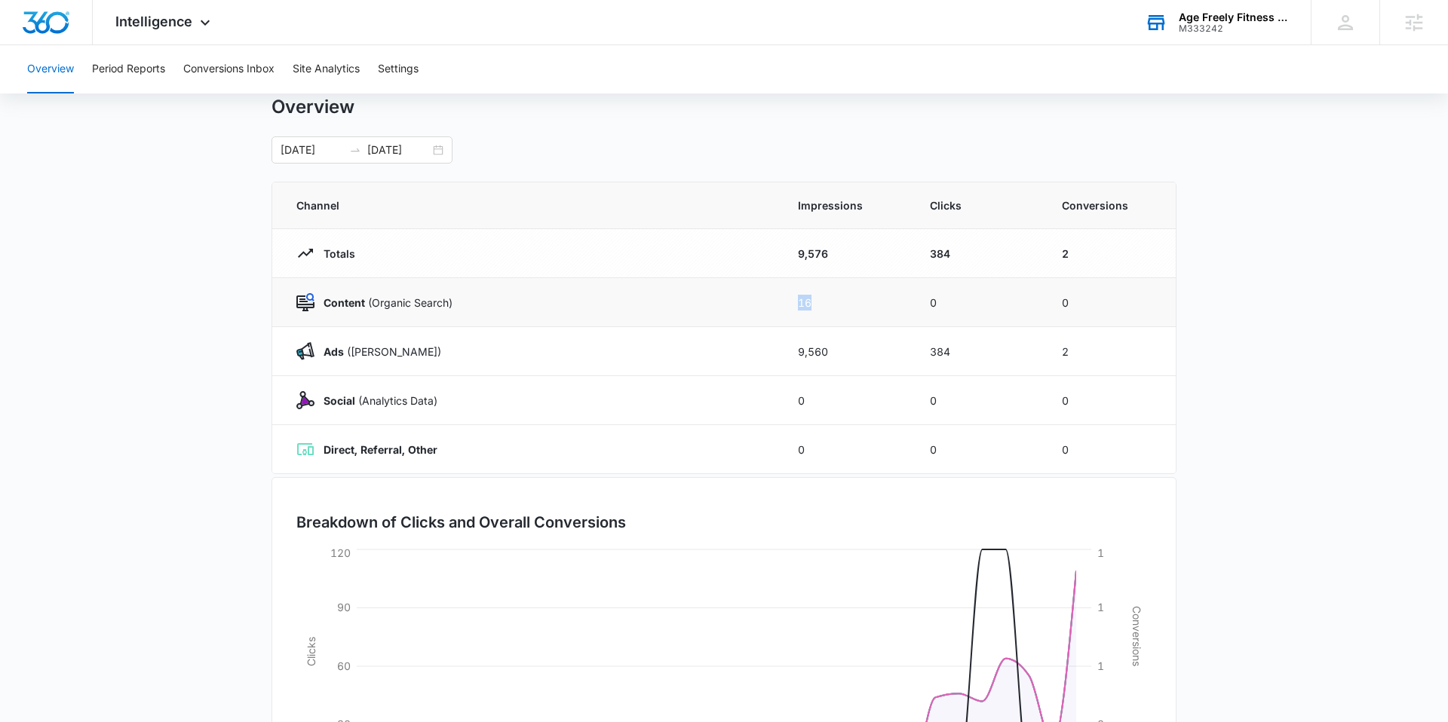
drag, startPoint x: 816, startPoint y: 302, endPoint x: 796, endPoint y: 301, distance: 19.7
click at [796, 301] on td "16" at bounding box center [846, 302] width 132 height 49
click at [836, 311] on td "16" at bounding box center [846, 302] width 132 height 49
drag, startPoint x: 841, startPoint y: 357, endPoint x: 784, endPoint y: 351, distance: 56.9
click at [784, 350] on td "9,560" at bounding box center [846, 351] width 132 height 49
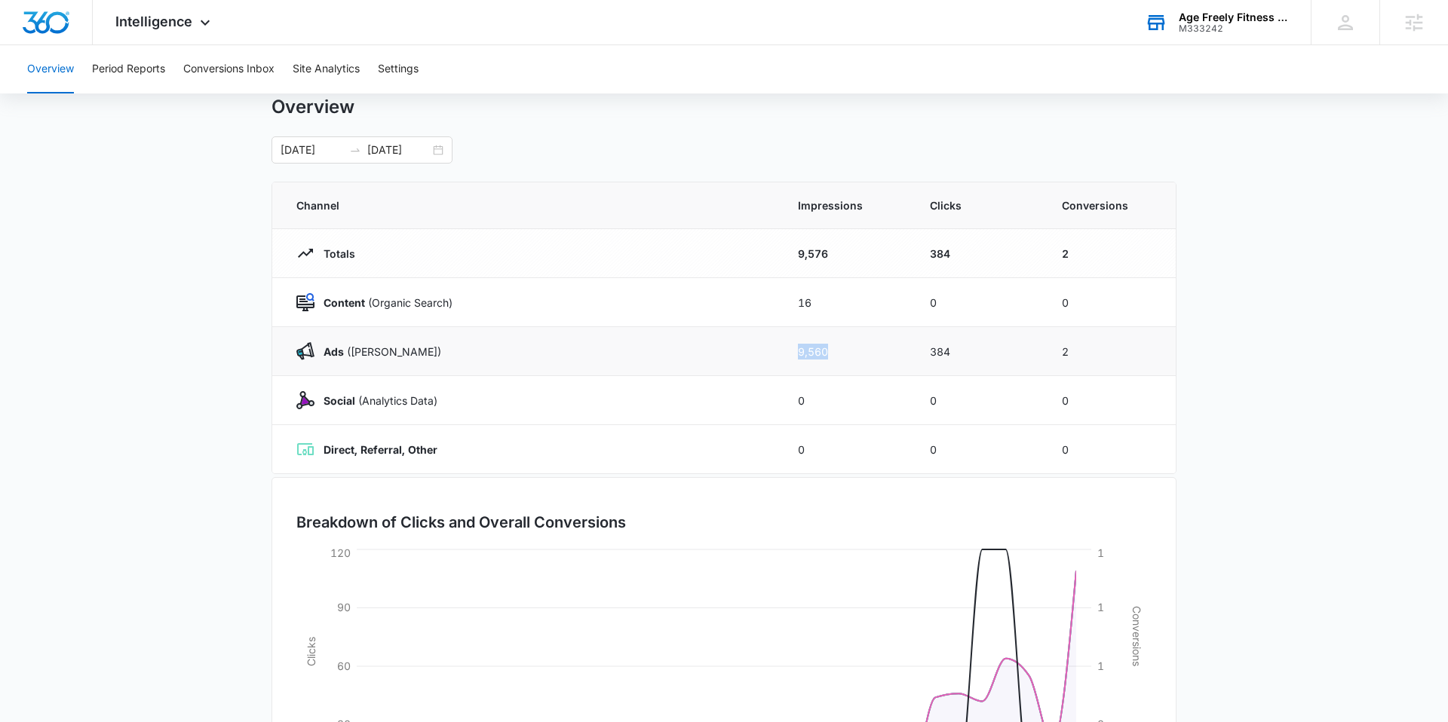
click at [830, 360] on td "9,560" at bounding box center [846, 351] width 132 height 49
drag, startPoint x: 1071, startPoint y: 355, endPoint x: 1050, endPoint y: 355, distance: 20.4
click at [1050, 355] on td "2" at bounding box center [1110, 351] width 132 height 49
click at [1119, 360] on td "2" at bounding box center [1110, 351] width 132 height 49
click at [149, 69] on button "Period Reports" at bounding box center [128, 69] width 73 height 48
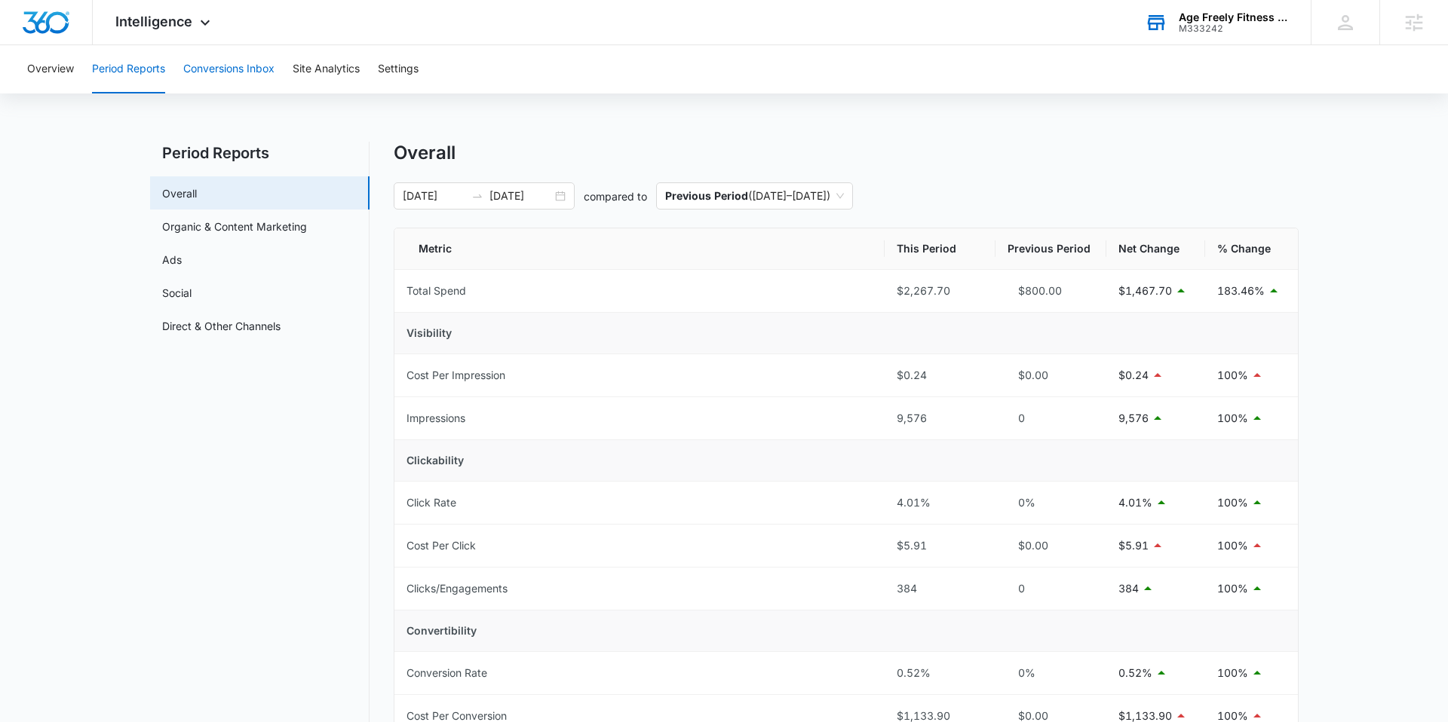
click at [220, 78] on button "Conversions Inbox" at bounding box center [228, 69] width 91 height 48
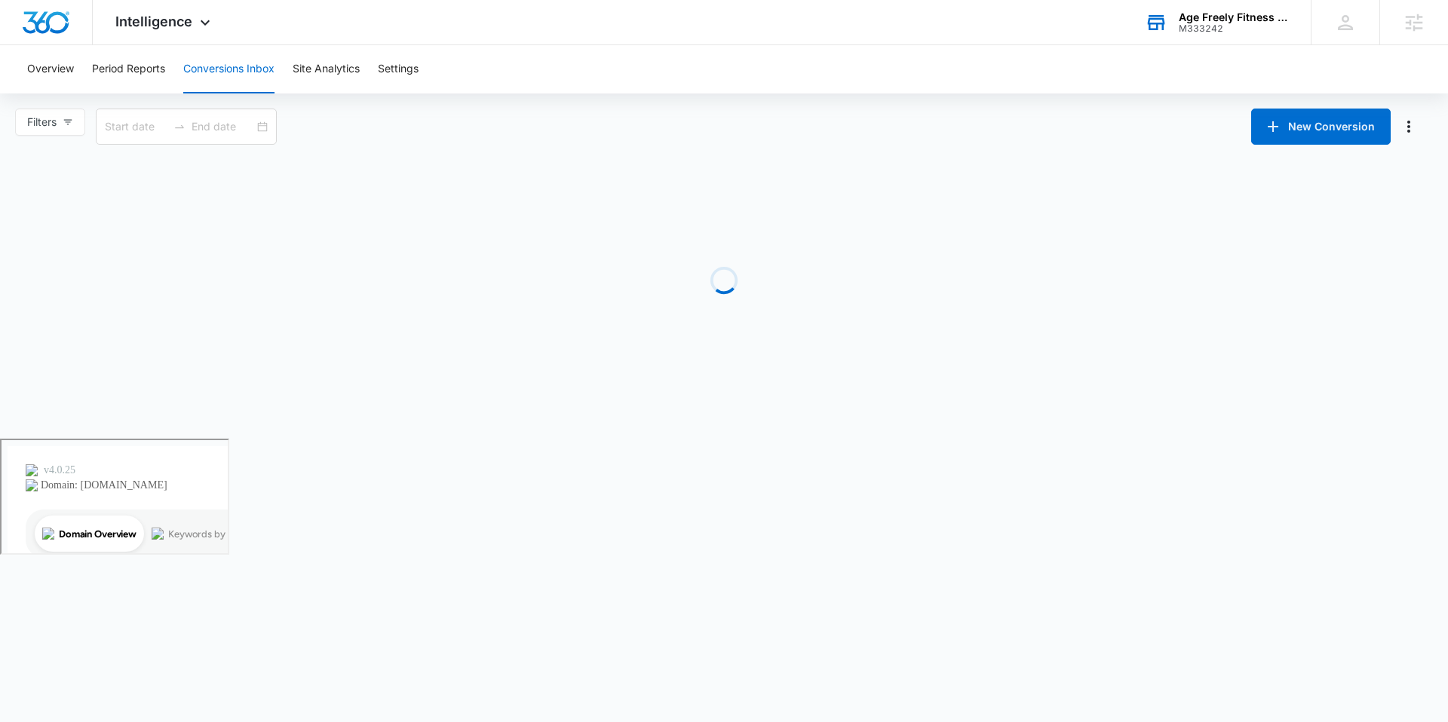
type input "07/15/2025"
type input "08/14/2025"
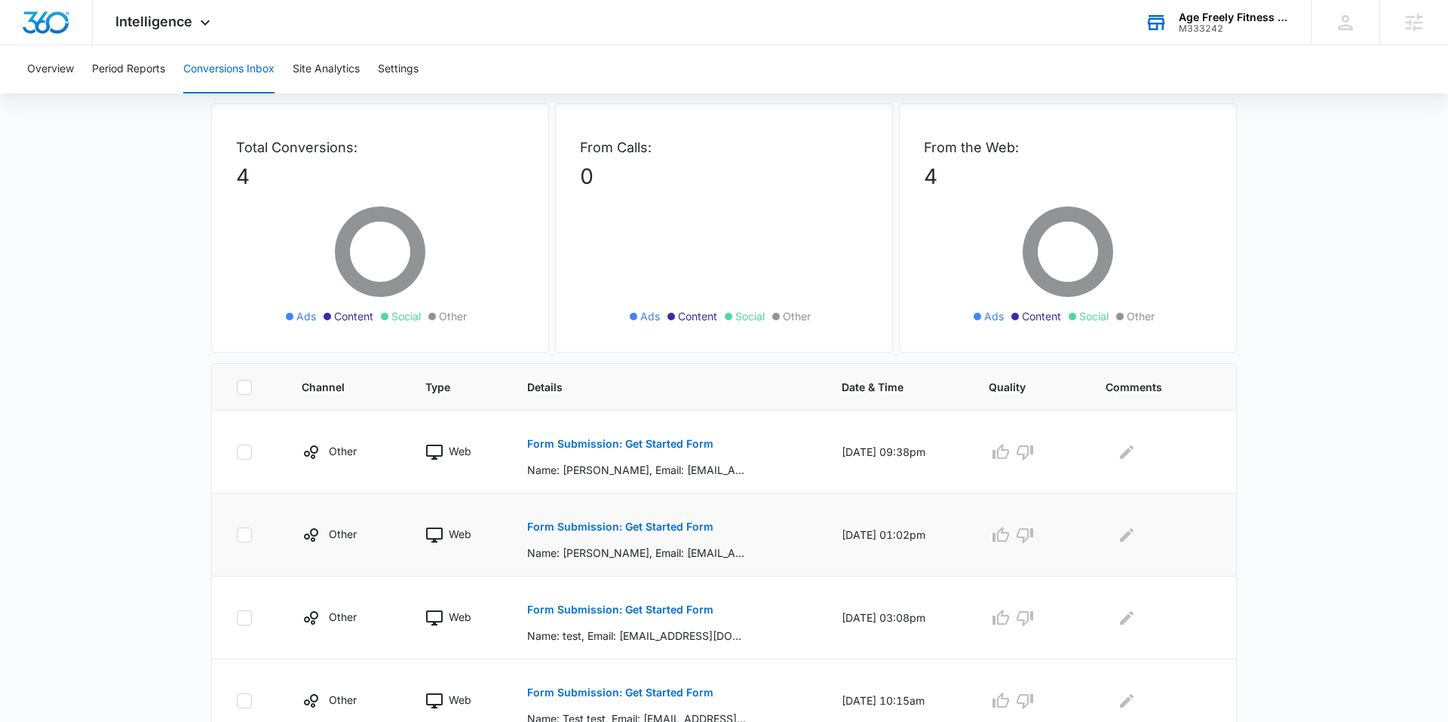
scroll to position [78, 0]
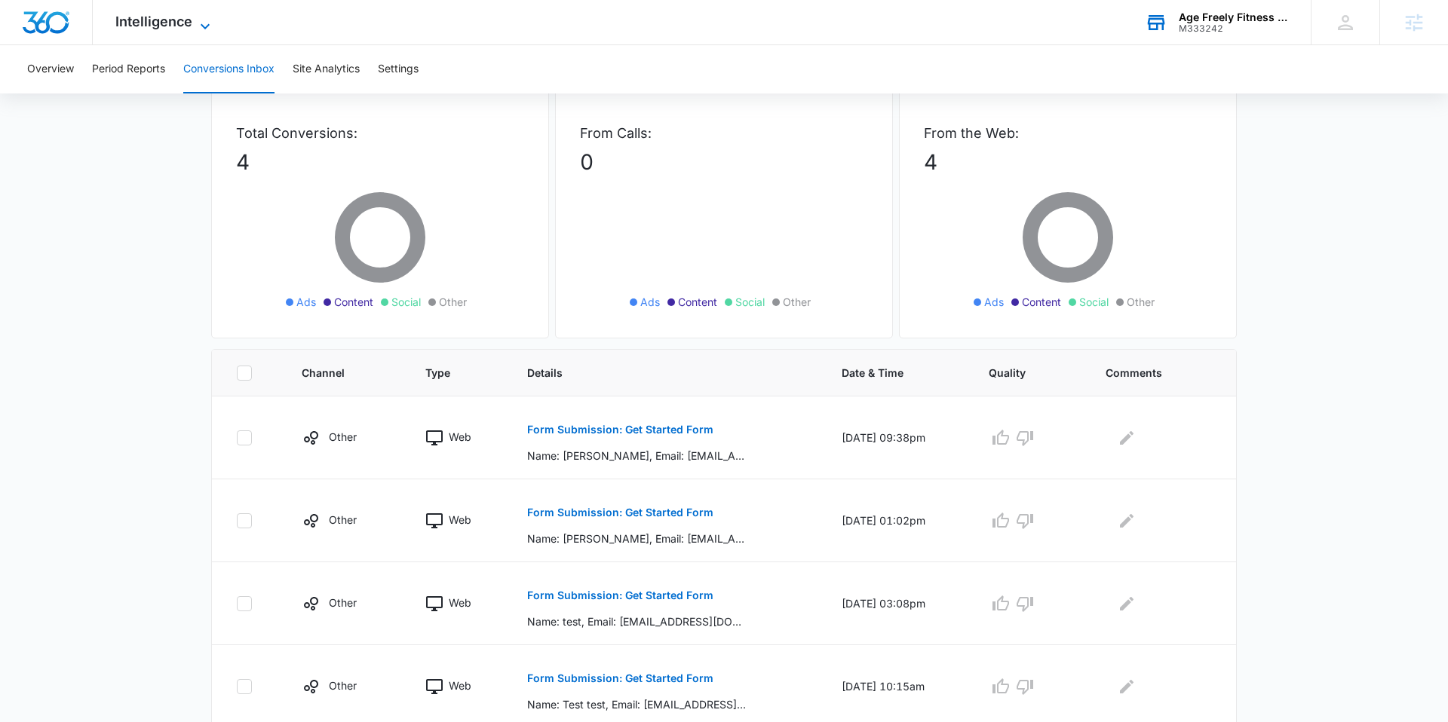
click at [163, 20] on span "Intelligence" at bounding box center [153, 22] width 77 height 16
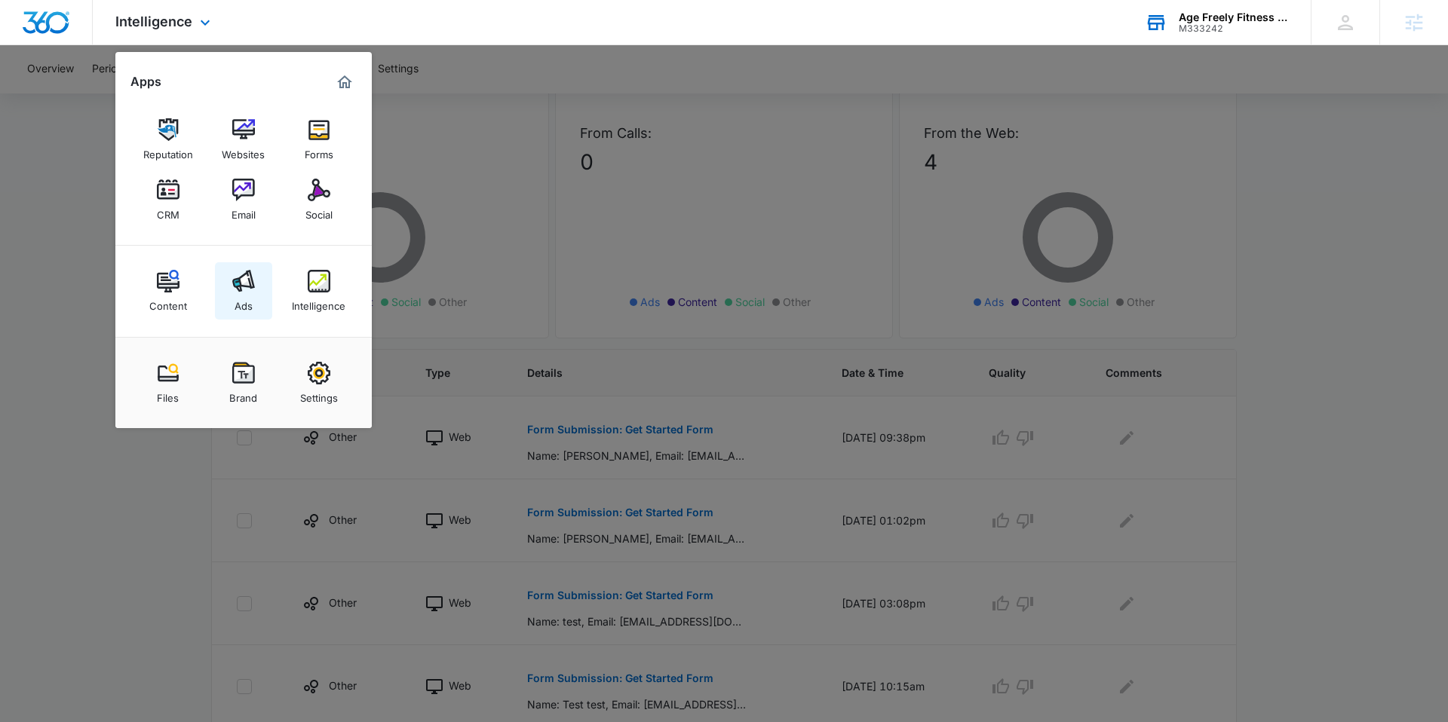
click at [241, 298] on div "Ads" at bounding box center [243, 303] width 18 height 20
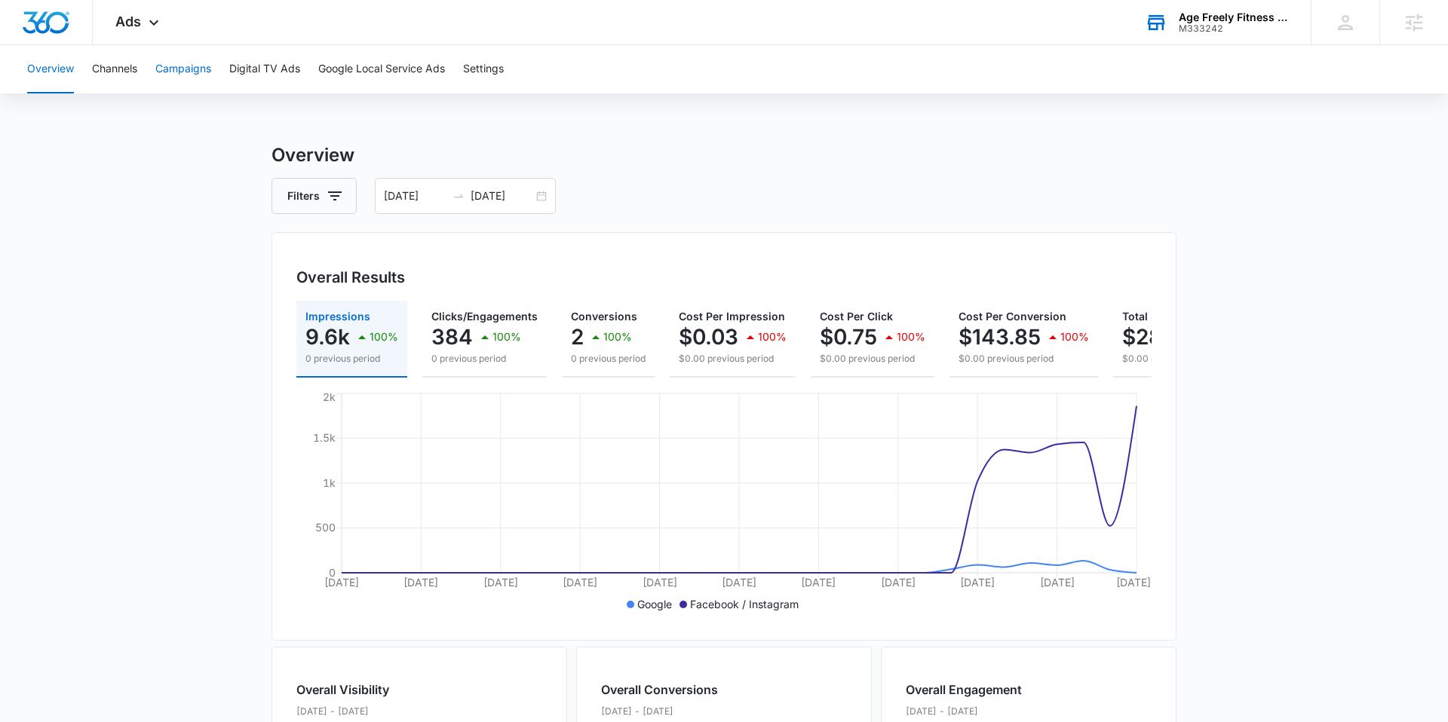
click at [189, 65] on button "Campaigns" at bounding box center [183, 69] width 56 height 48
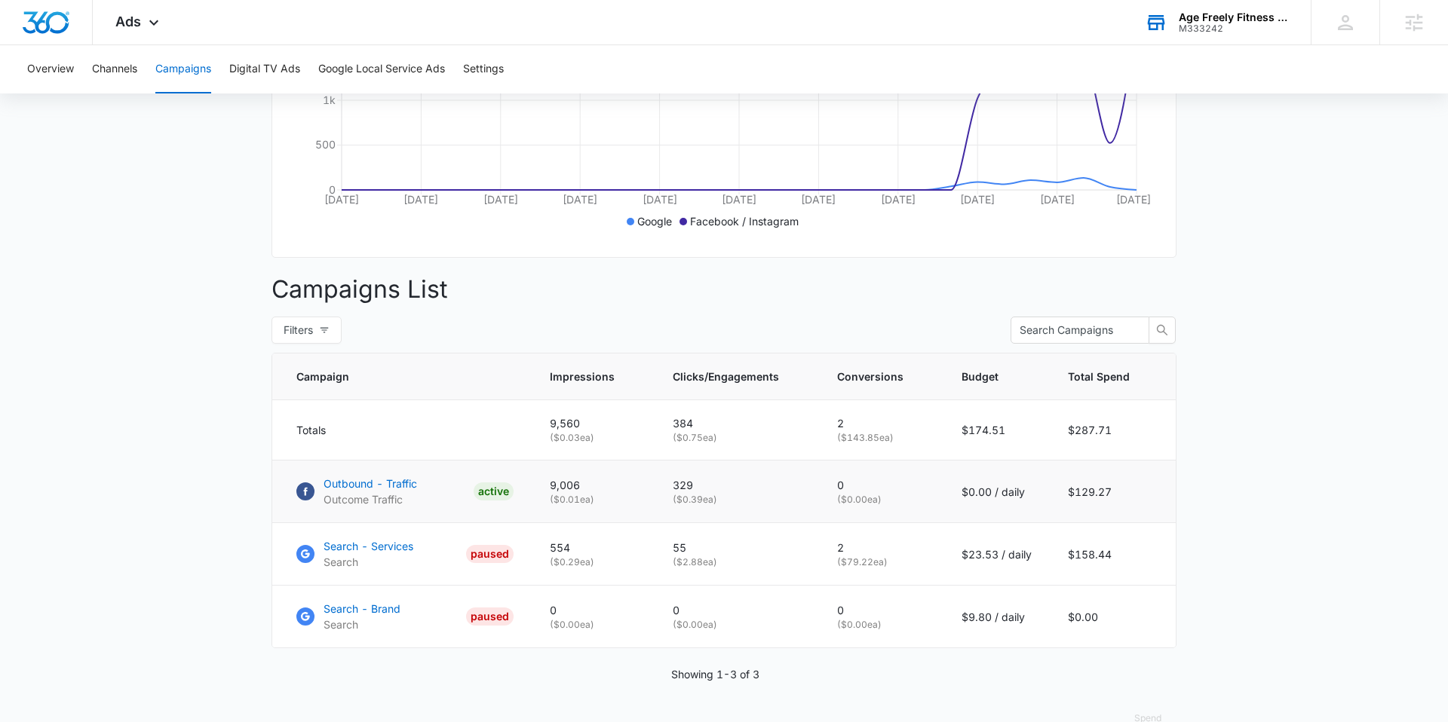
scroll to position [389, 0]
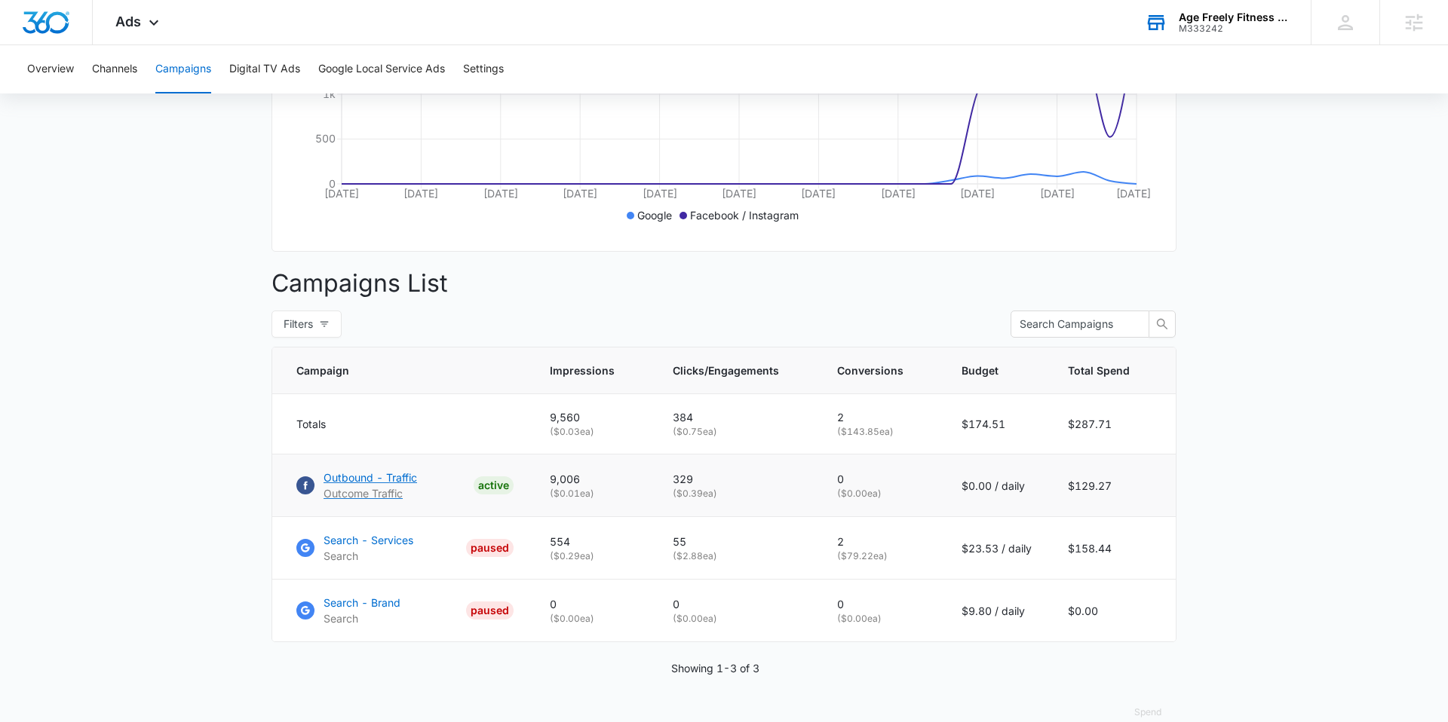
click at [394, 483] on p "Outbound - Traffic" at bounding box center [369, 478] width 93 height 16
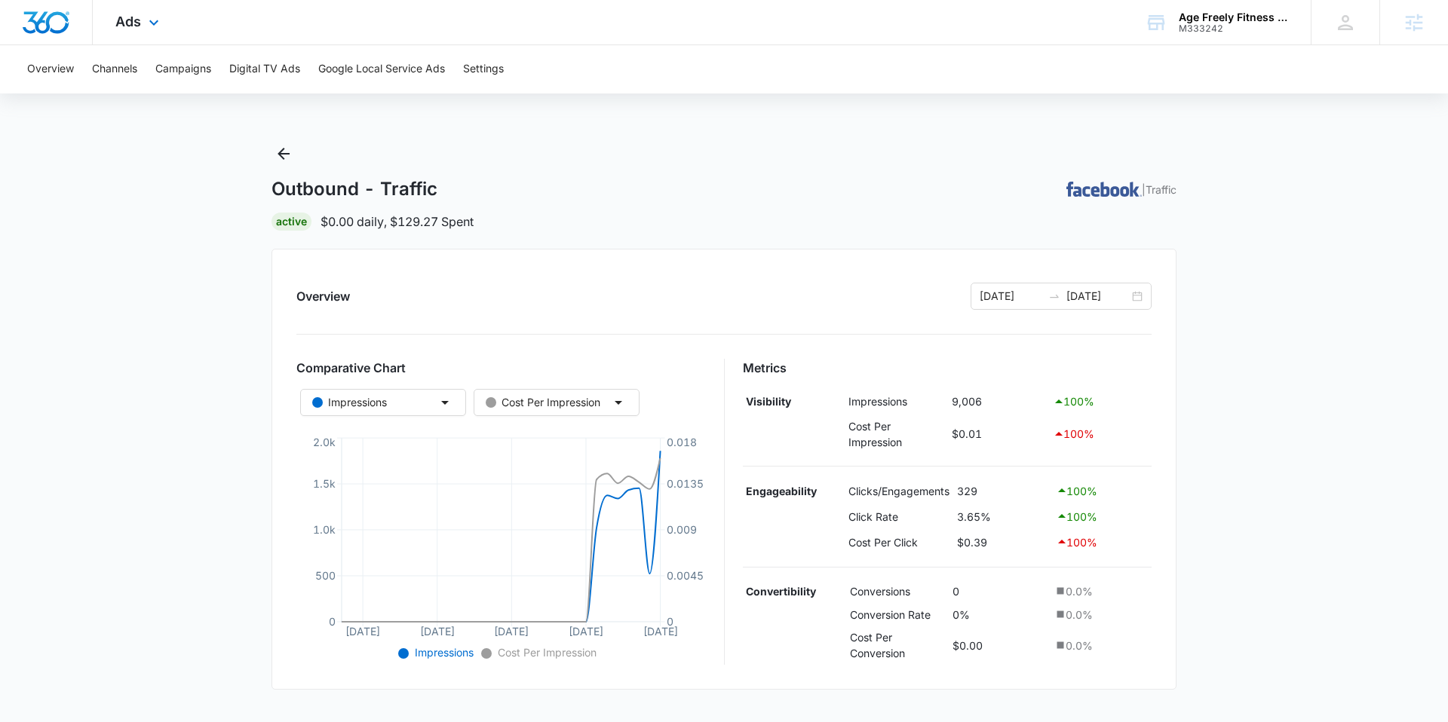
click at [142, 23] on div "Ads Apps Reputation Websites Forms CRM Email Social Content Ads Intelligence Fi…" at bounding box center [139, 22] width 93 height 44
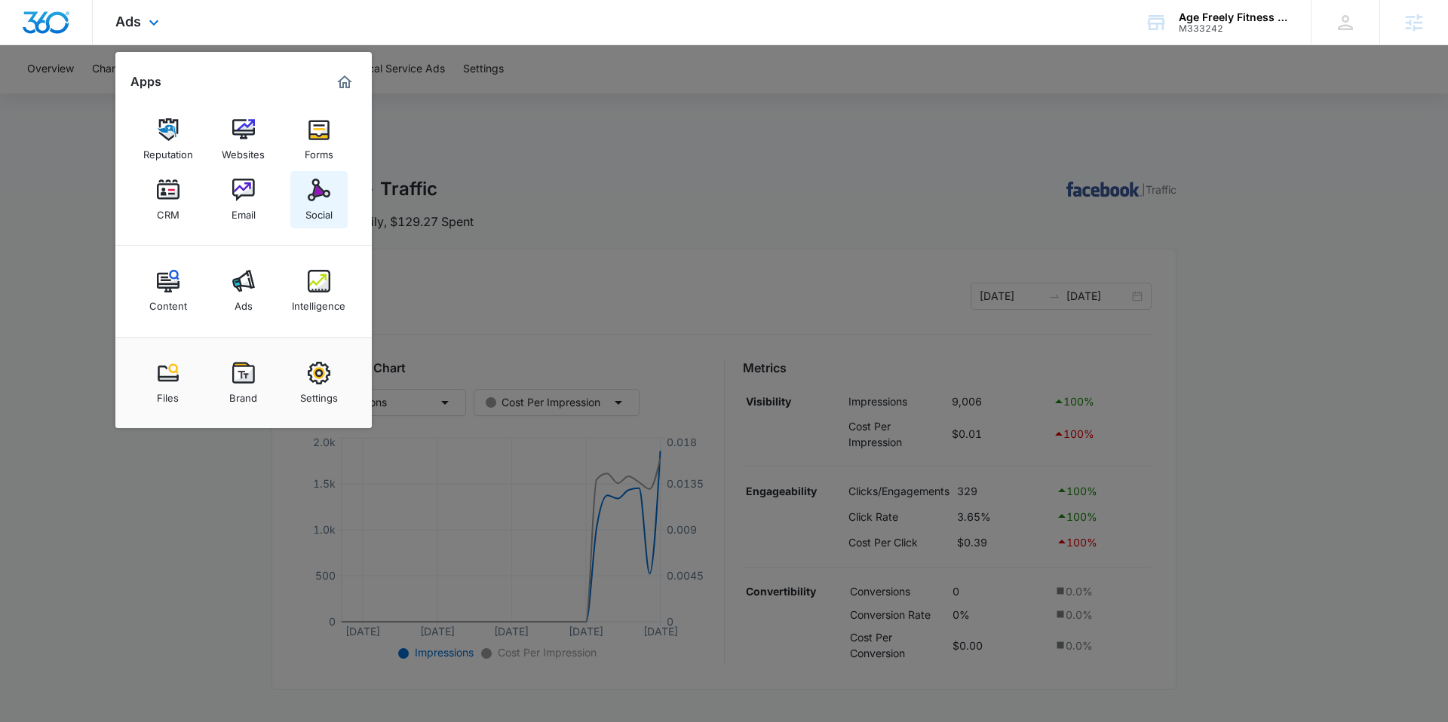
click at [323, 192] on img at bounding box center [319, 190] width 23 height 23
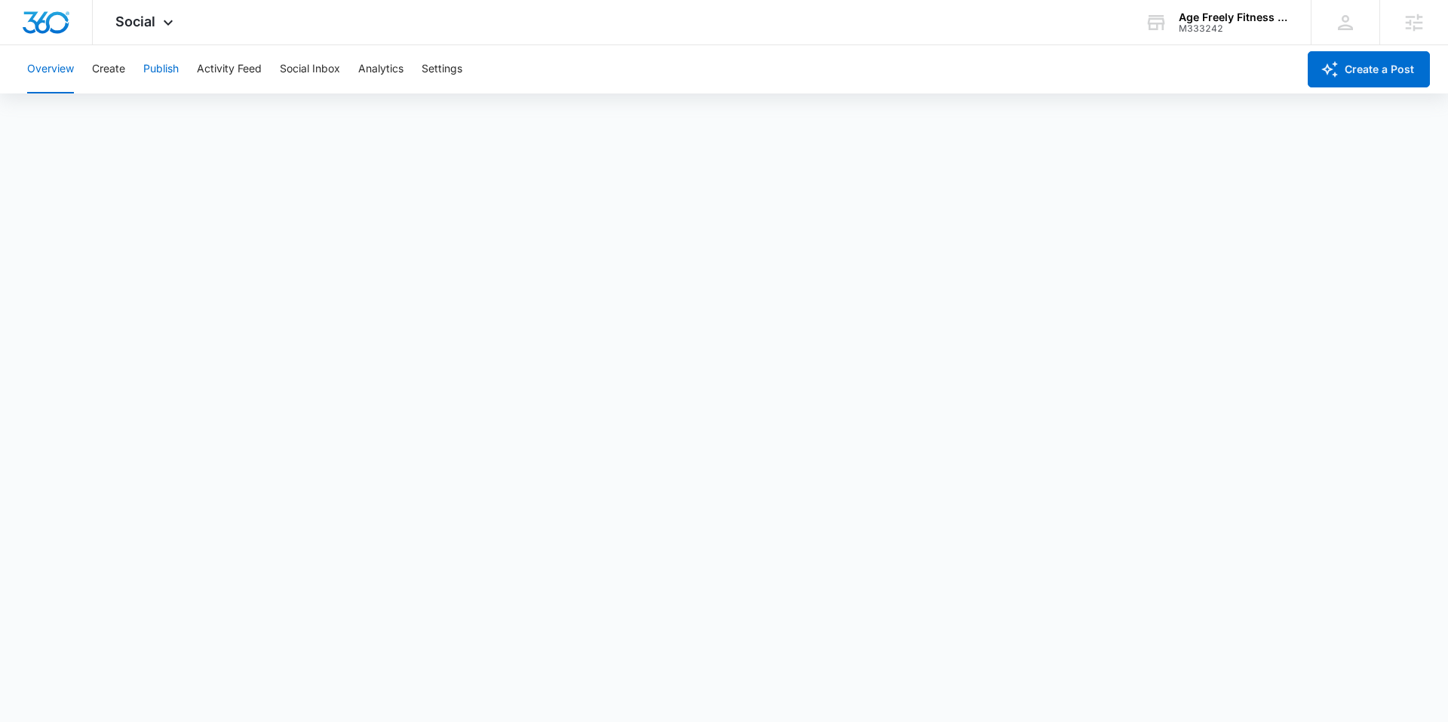
click at [165, 81] on button "Publish" at bounding box center [160, 69] width 35 height 48
click at [141, 32] on div "Social Apps Reputation Websites Forms CRM Email Social Content Ads Intelligence…" at bounding box center [146, 22] width 107 height 44
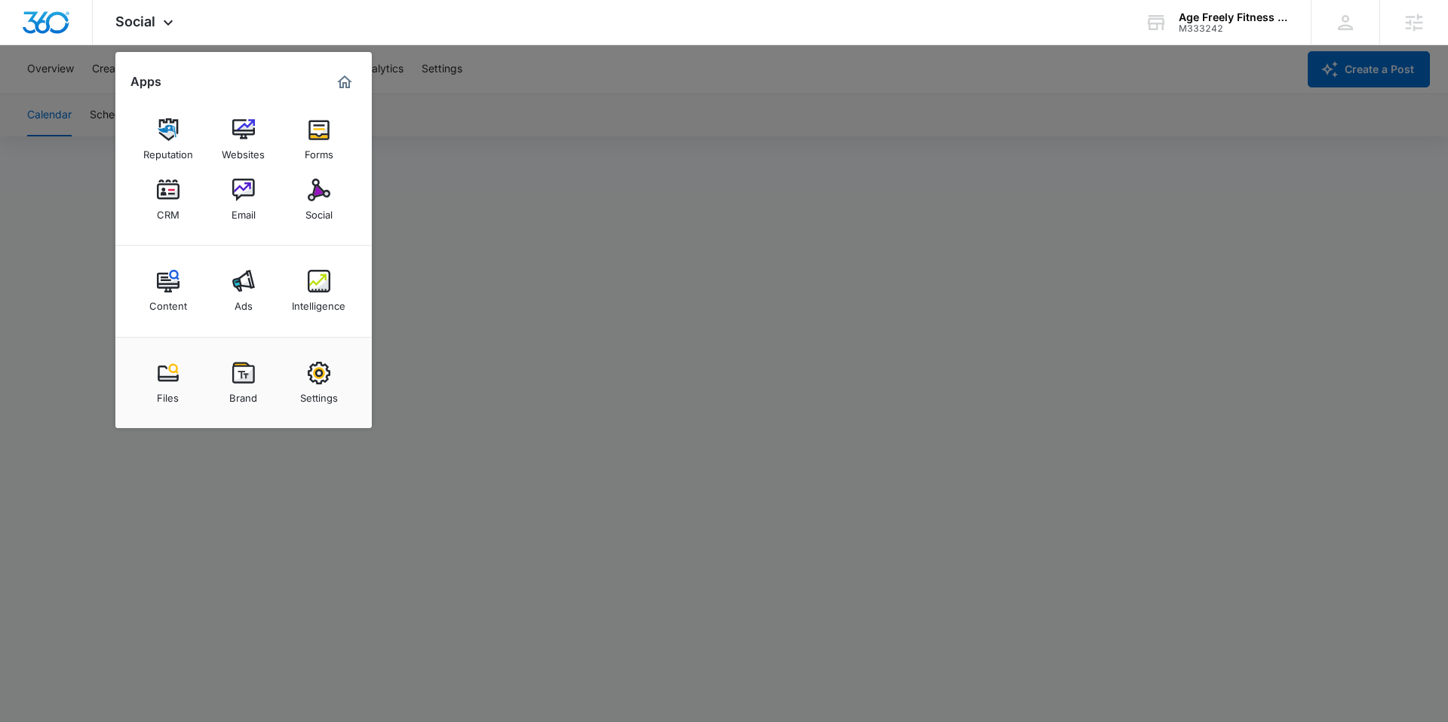
click at [756, 111] on div at bounding box center [724, 361] width 1448 height 722
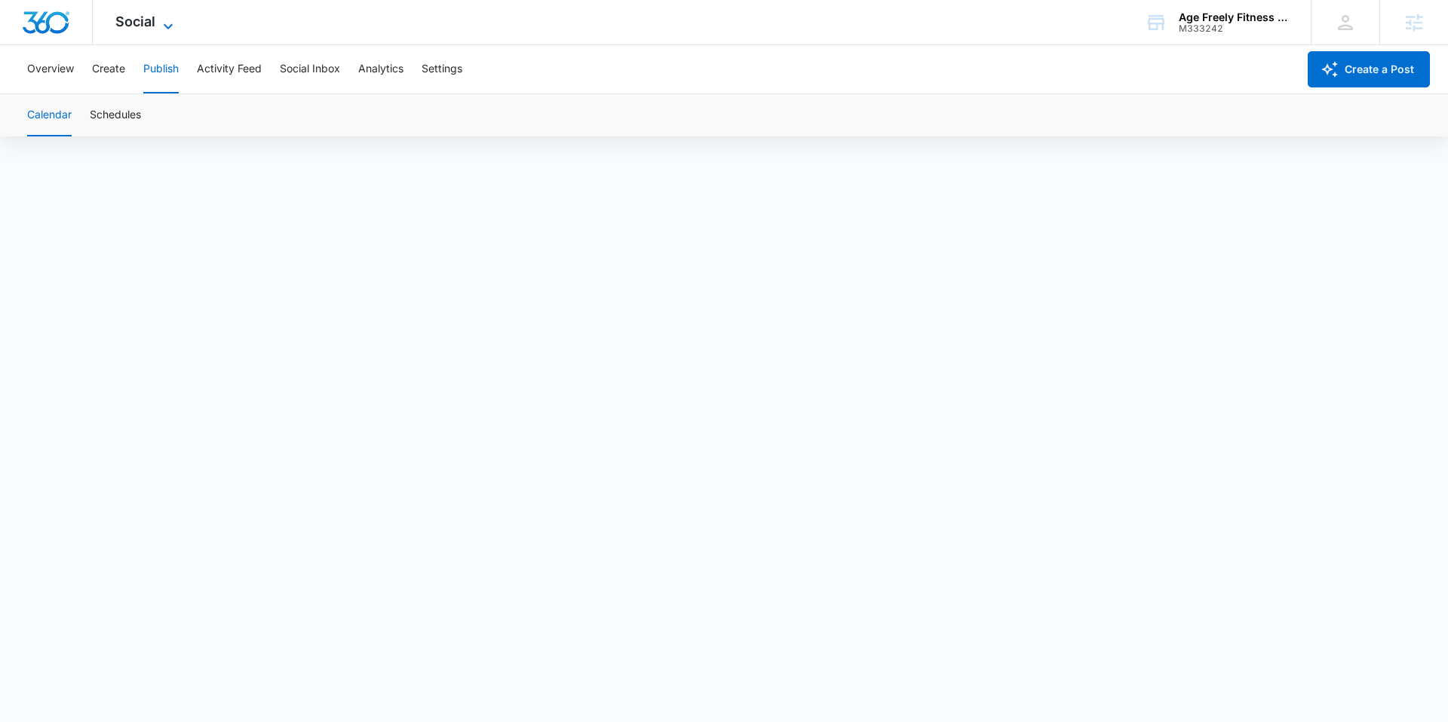
click at [161, 21] on icon at bounding box center [168, 26] width 18 height 18
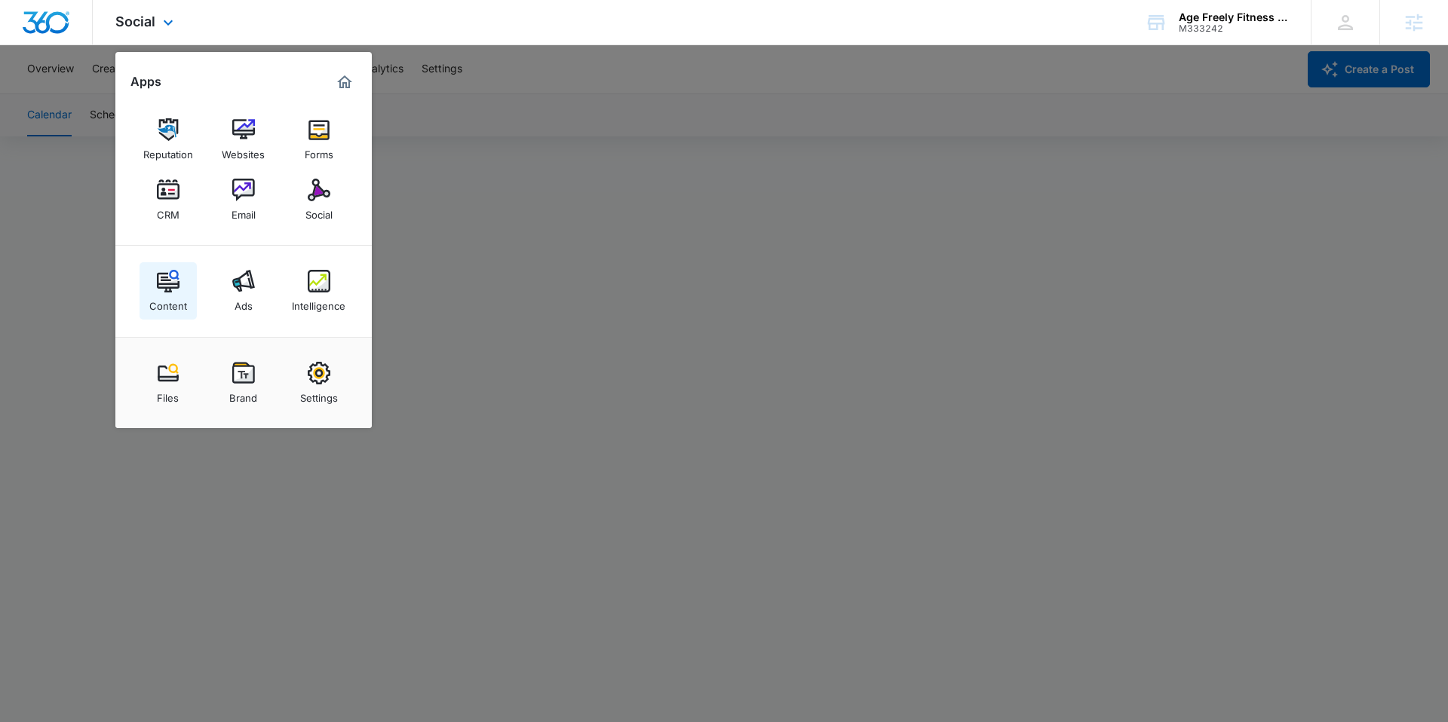
click at [165, 290] on img at bounding box center [168, 281] width 23 height 23
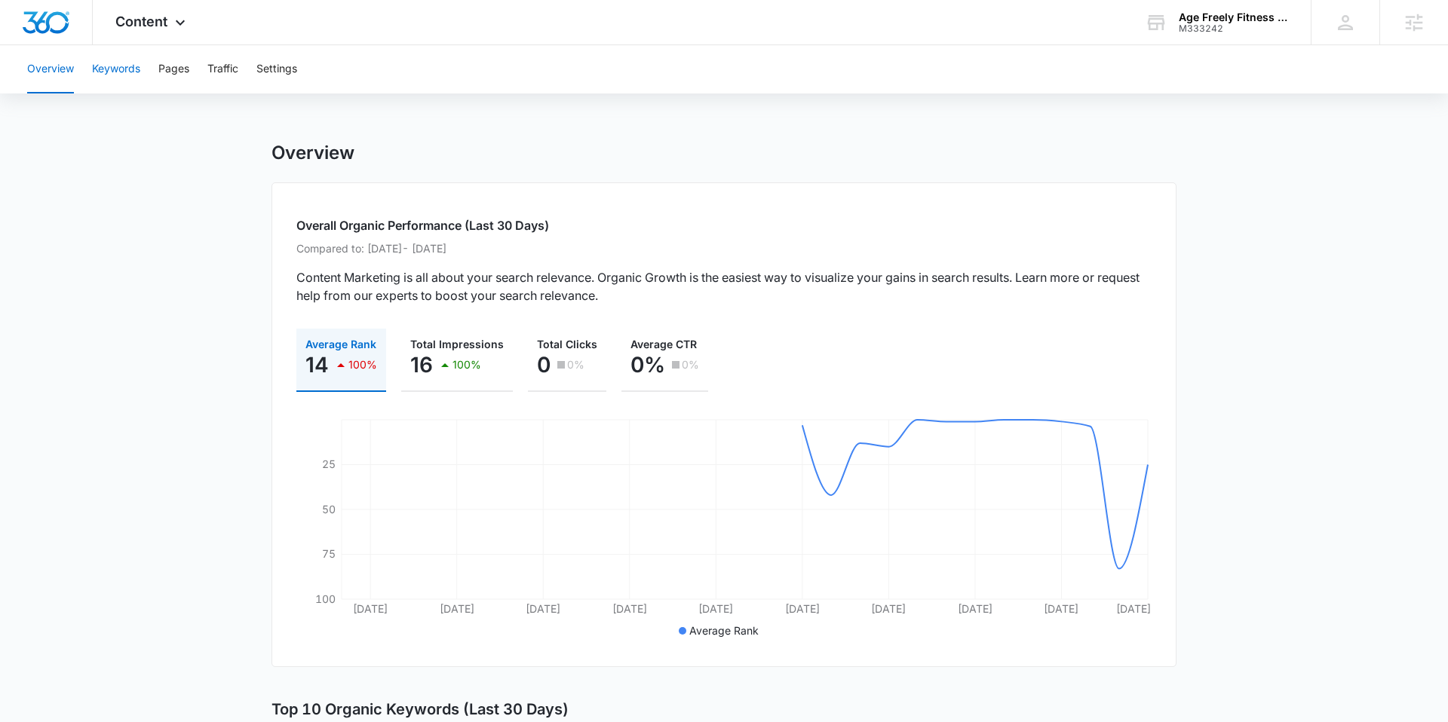
click at [118, 77] on button "Keywords" at bounding box center [116, 69] width 48 height 48
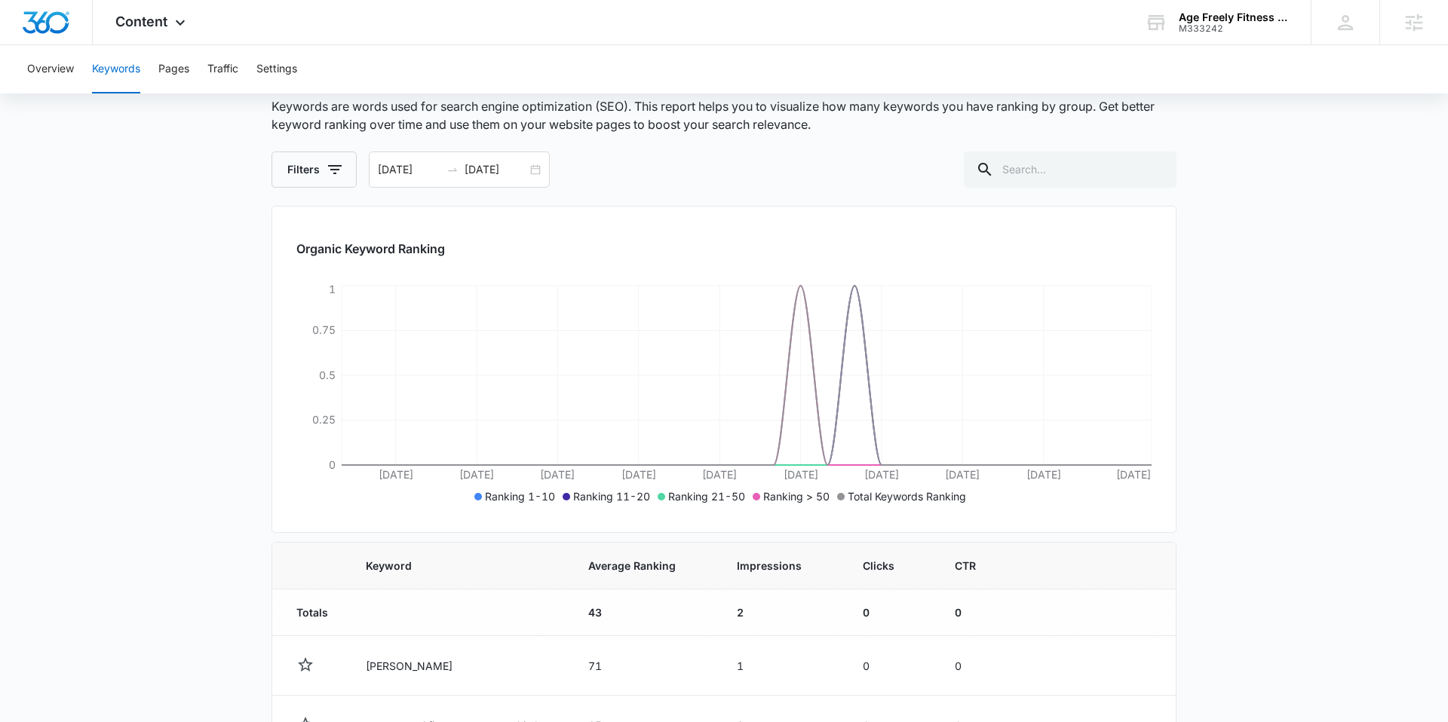
scroll to position [81, 0]
click at [152, 27] on span "Content" at bounding box center [141, 22] width 52 height 16
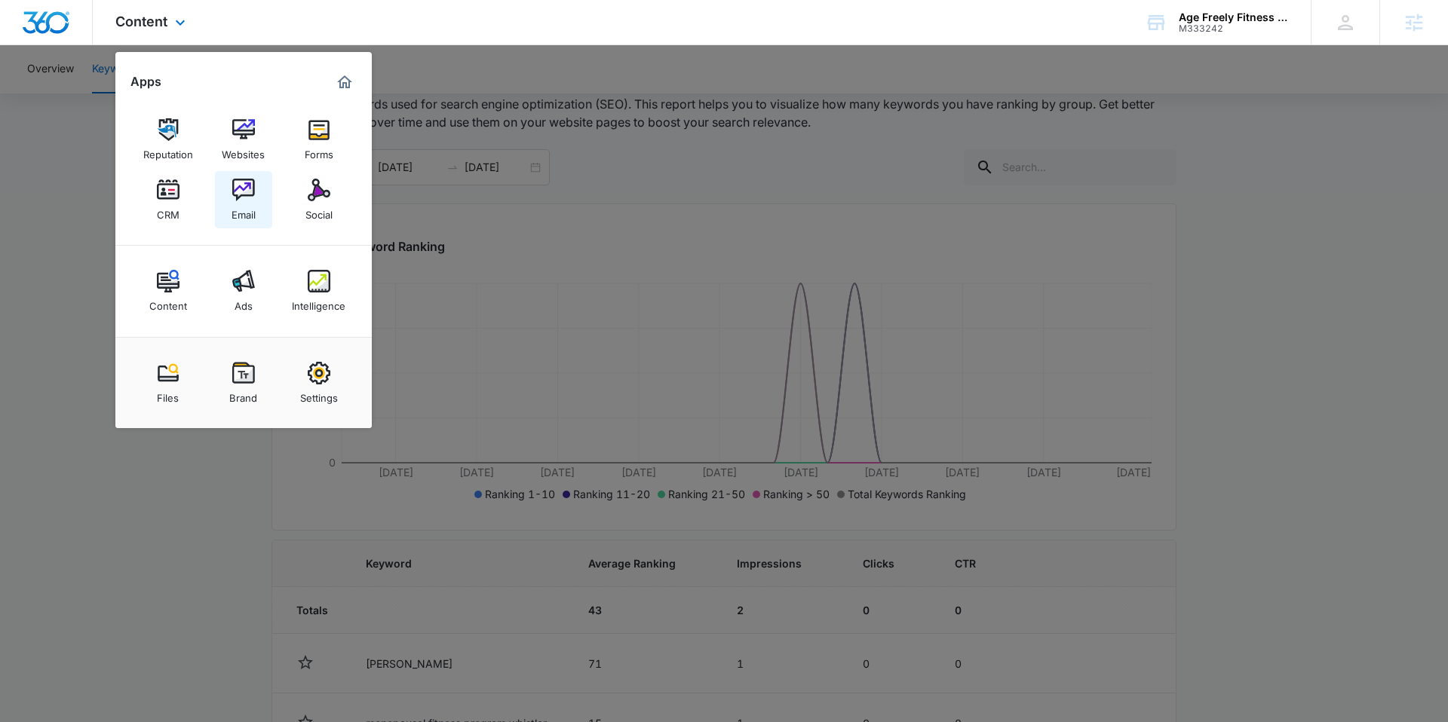
click at [241, 210] on div "Email" at bounding box center [243, 211] width 24 height 20
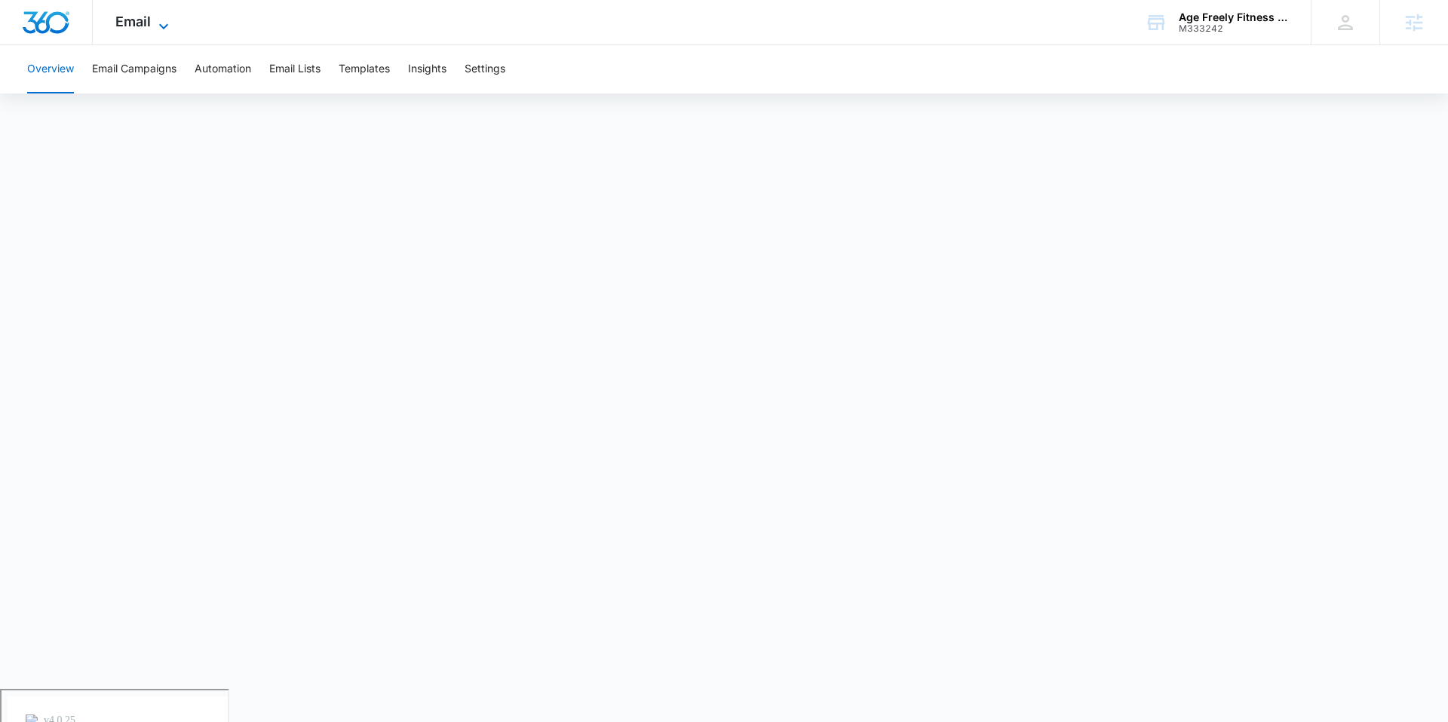
click at [133, 15] on span "Email" at bounding box center [132, 22] width 35 height 16
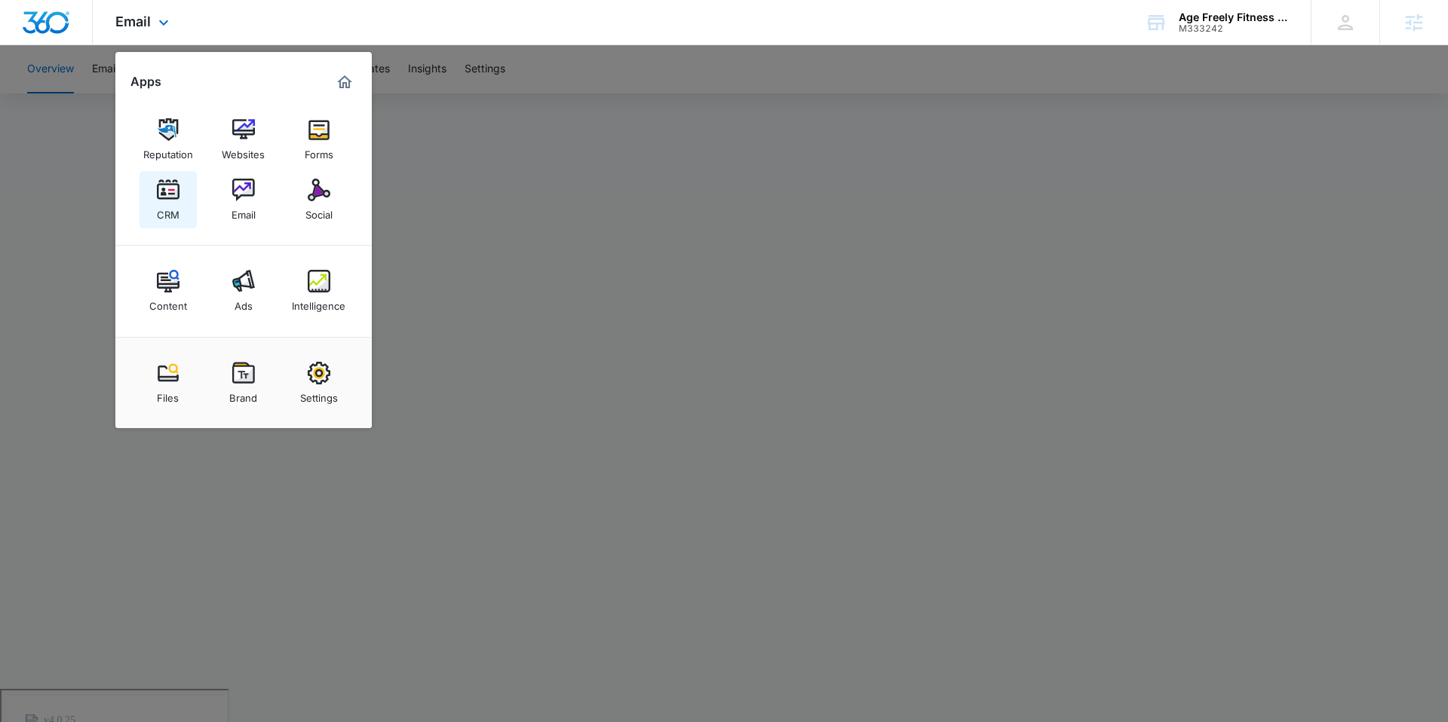
click at [170, 211] on div "CRM" at bounding box center [168, 211] width 23 height 20
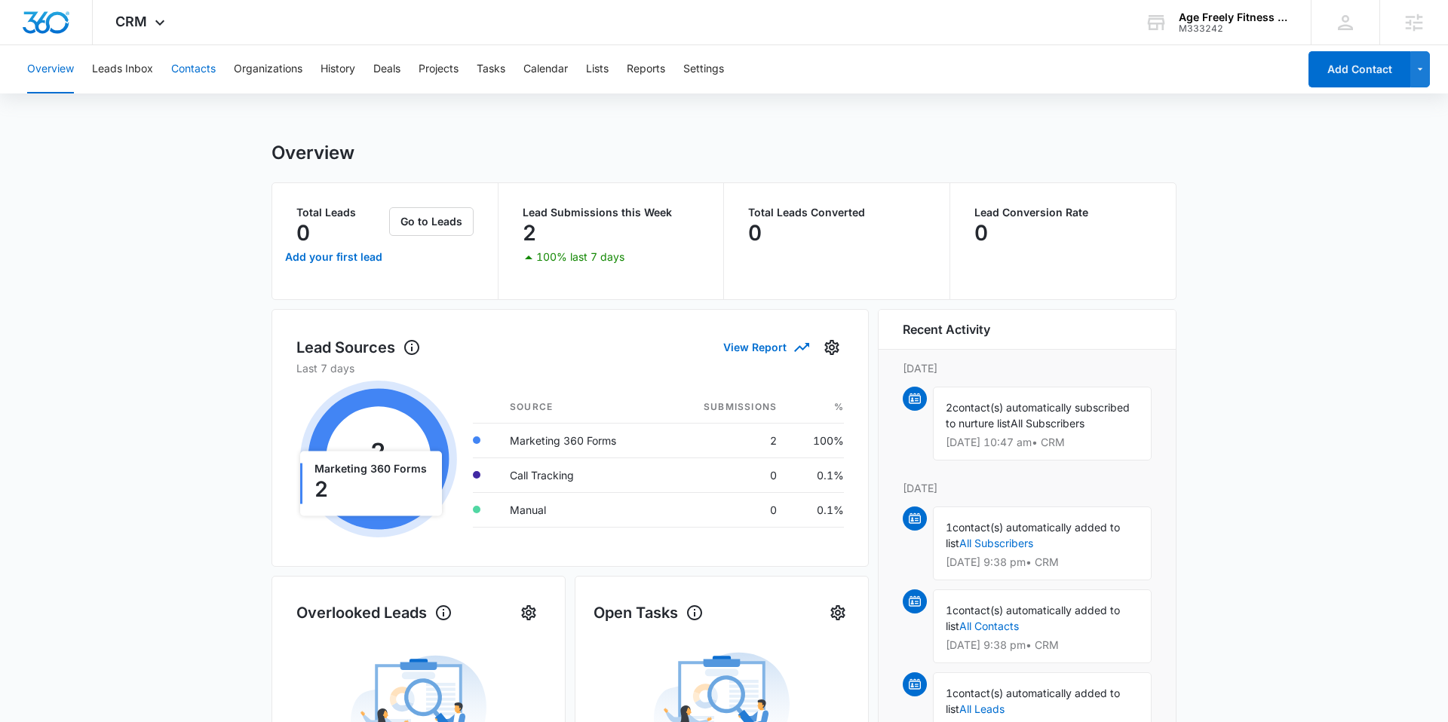
click at [204, 69] on button "Contacts" at bounding box center [193, 69] width 44 height 48
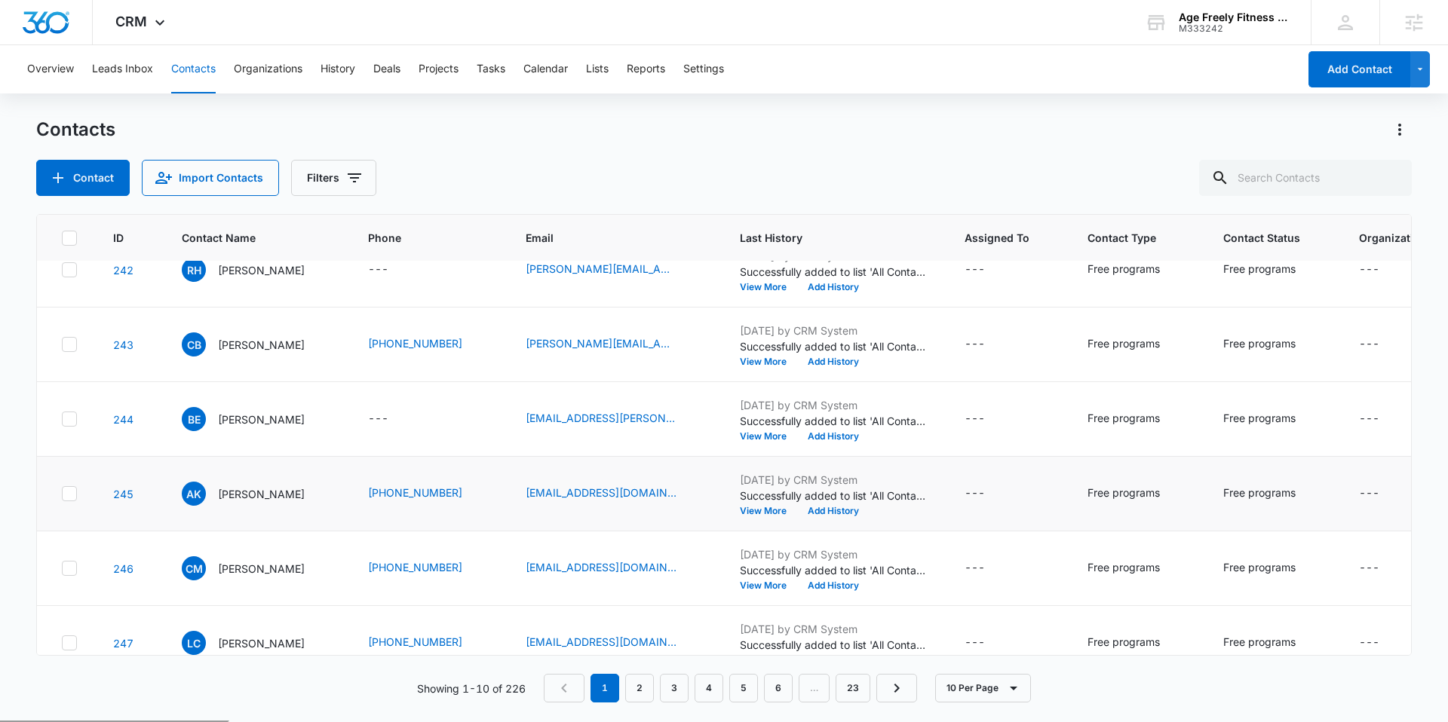
scroll to position [328, 0]
click at [155, 32] on div "CRM Apps Reputation Websites Forms CRM Email Social Content Ads Intelligence Fi…" at bounding box center [142, 22] width 99 height 44
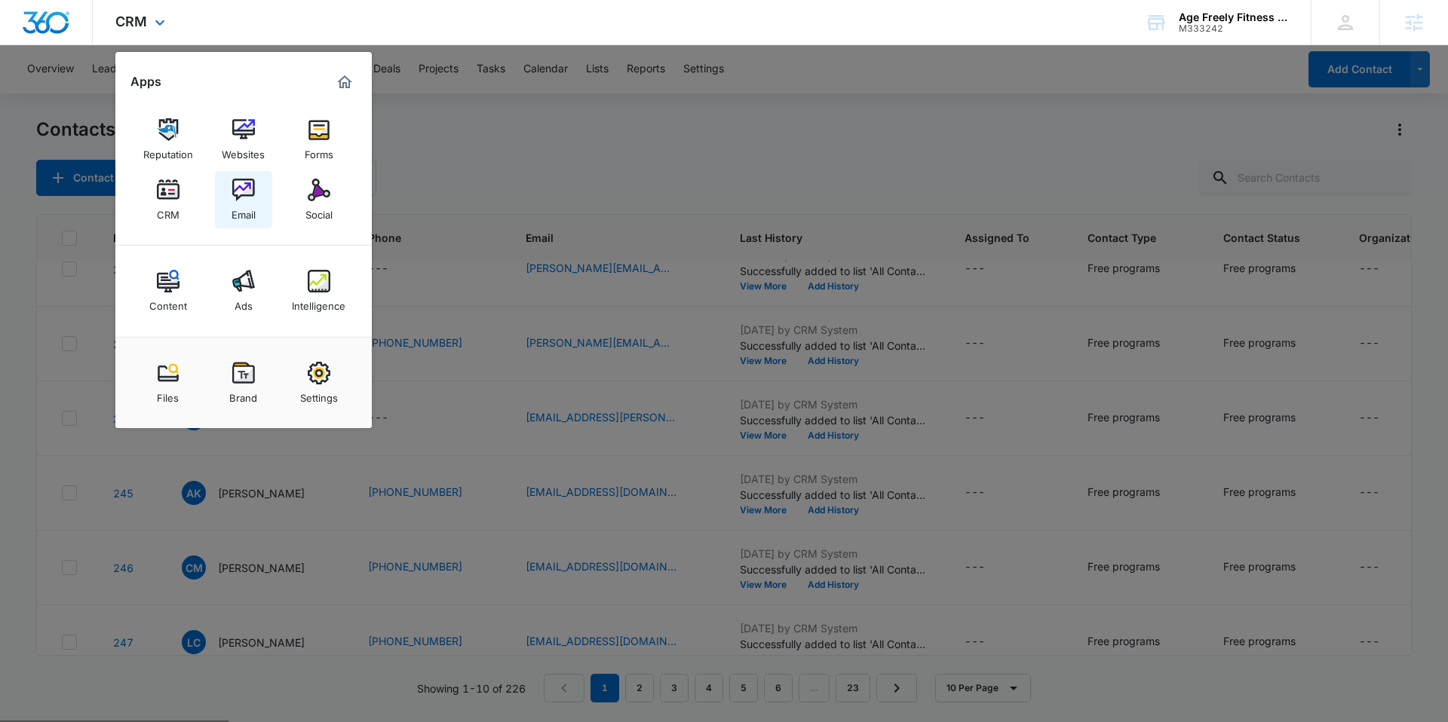
click at [244, 185] on img at bounding box center [243, 190] width 23 height 23
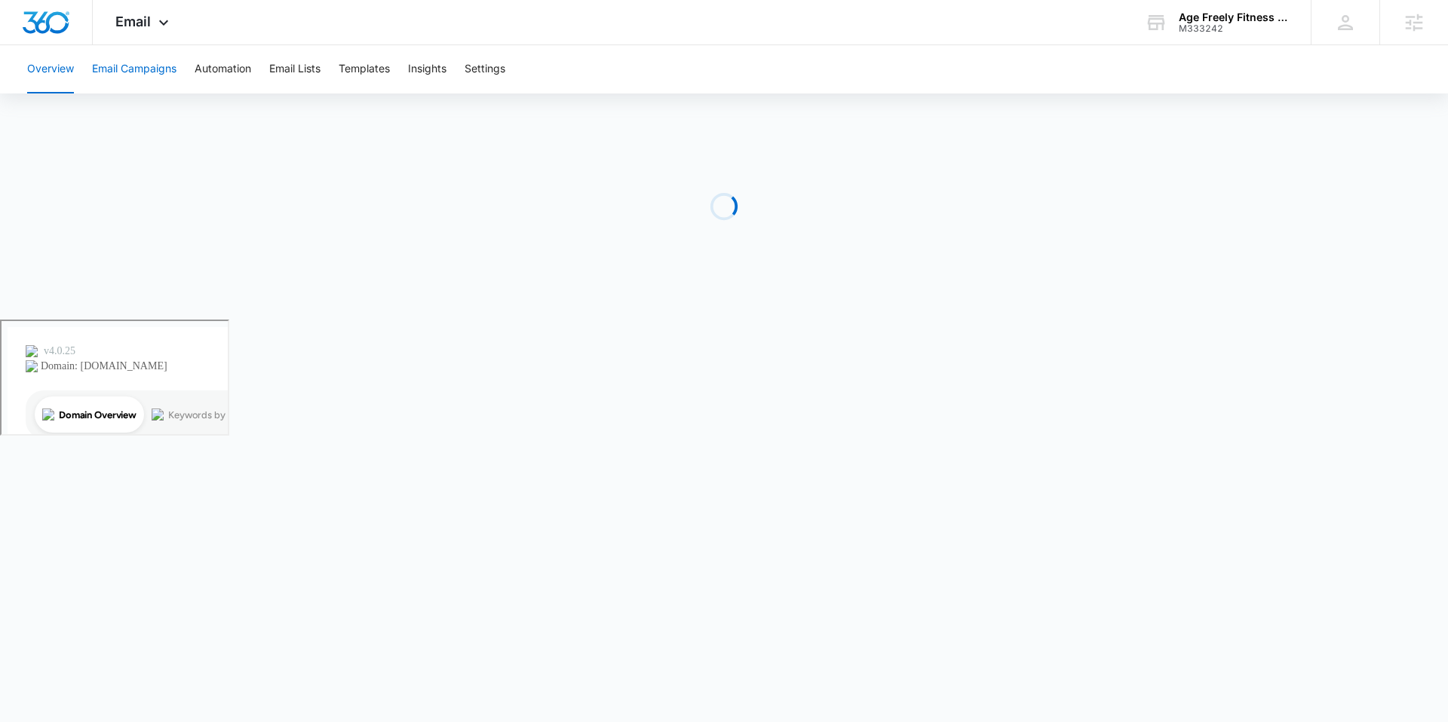
click at [133, 64] on button "Email Campaigns" at bounding box center [134, 69] width 84 height 48
click at [155, 17] on icon at bounding box center [164, 26] width 18 height 18
